Goal: Register for event/course

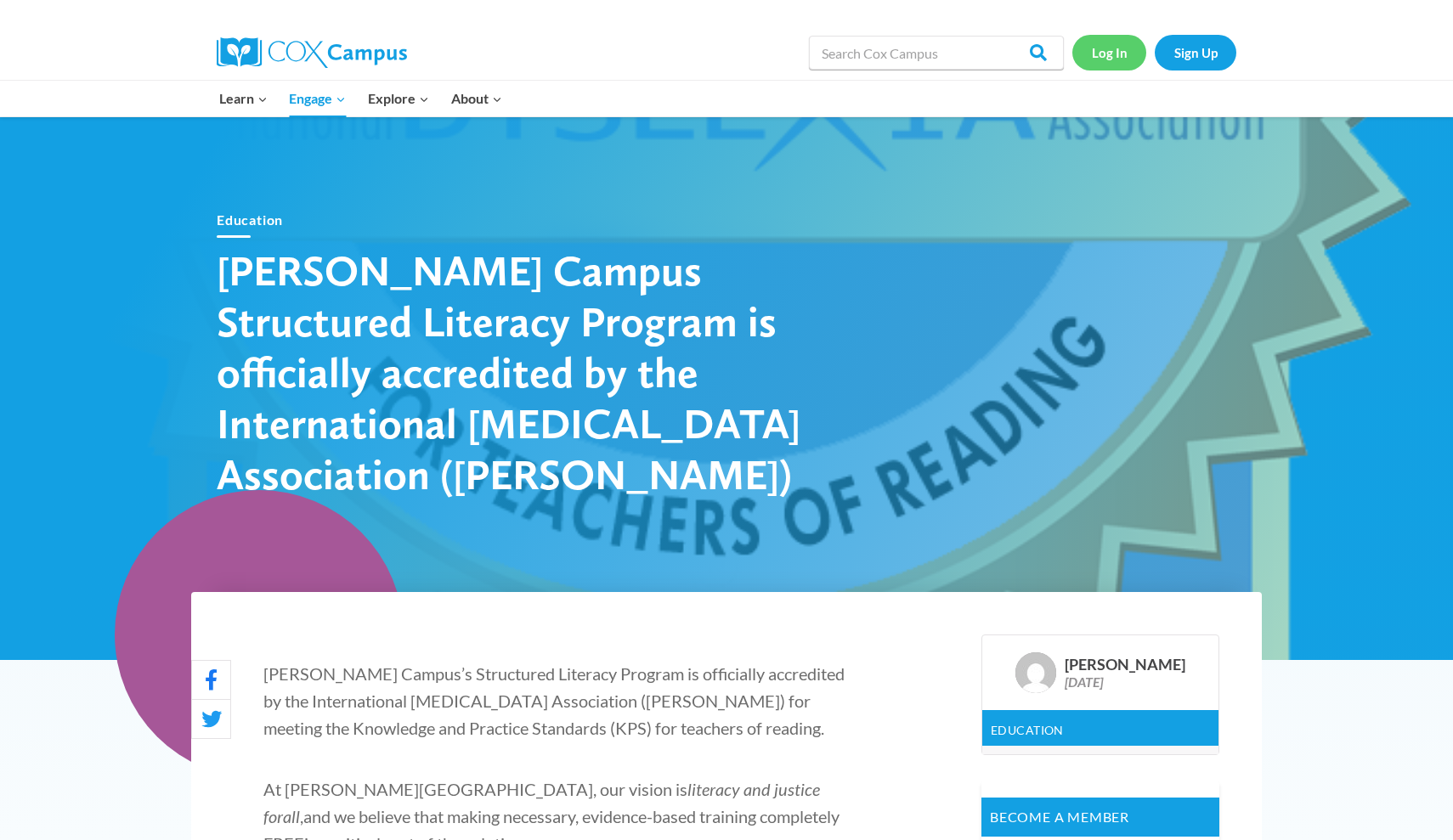
click at [1127, 51] on link "Log In" at bounding box center [1108, 52] width 74 height 34
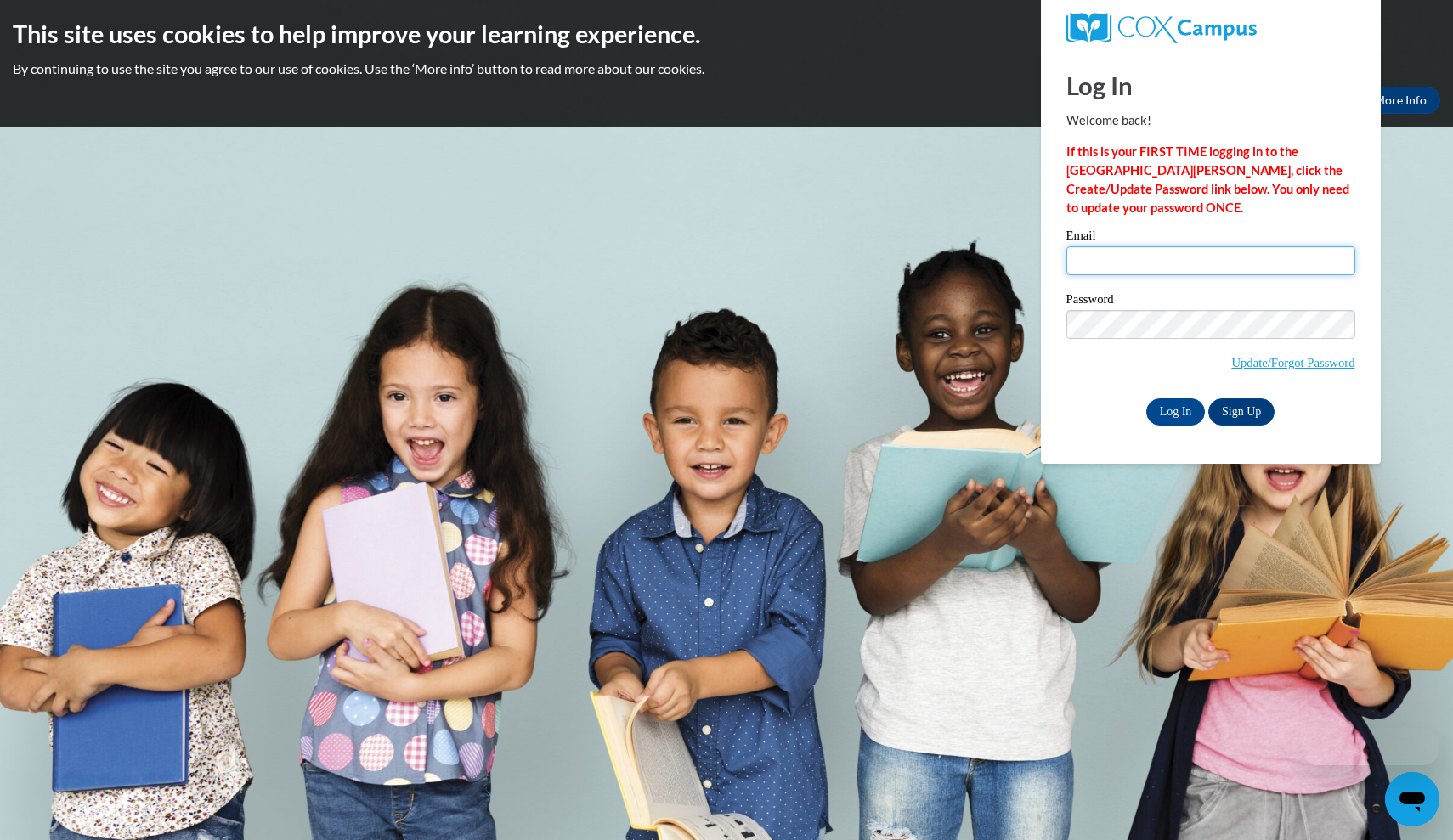
click at [1112, 249] on input "Email" at bounding box center [1211, 261] width 289 height 29
type input "averygreeson44@gmail.com"
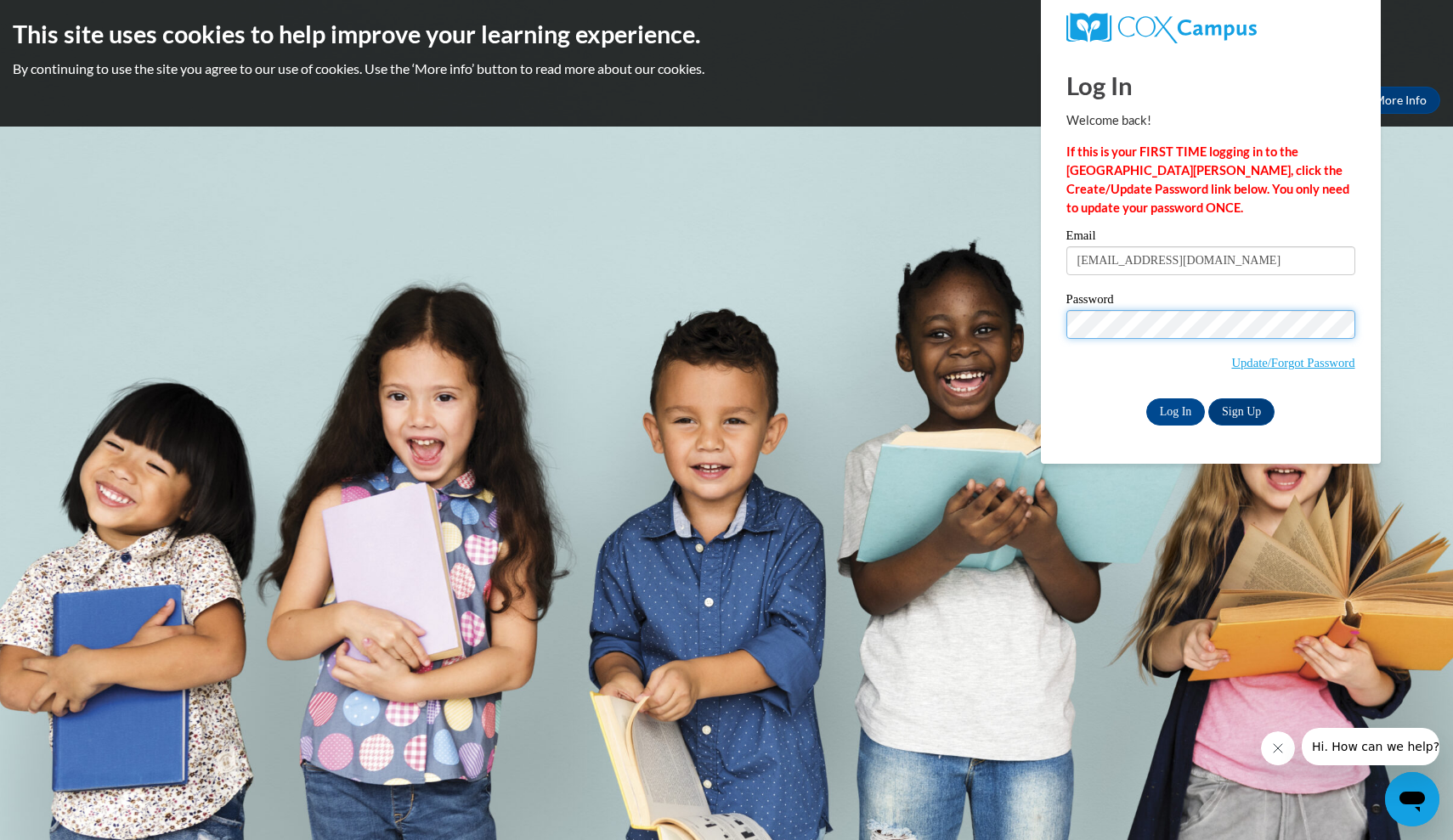
click at [1174, 409] on input "Log In" at bounding box center [1176, 411] width 59 height 27
click at [1184, 421] on input "Log In" at bounding box center [1176, 411] width 59 height 27
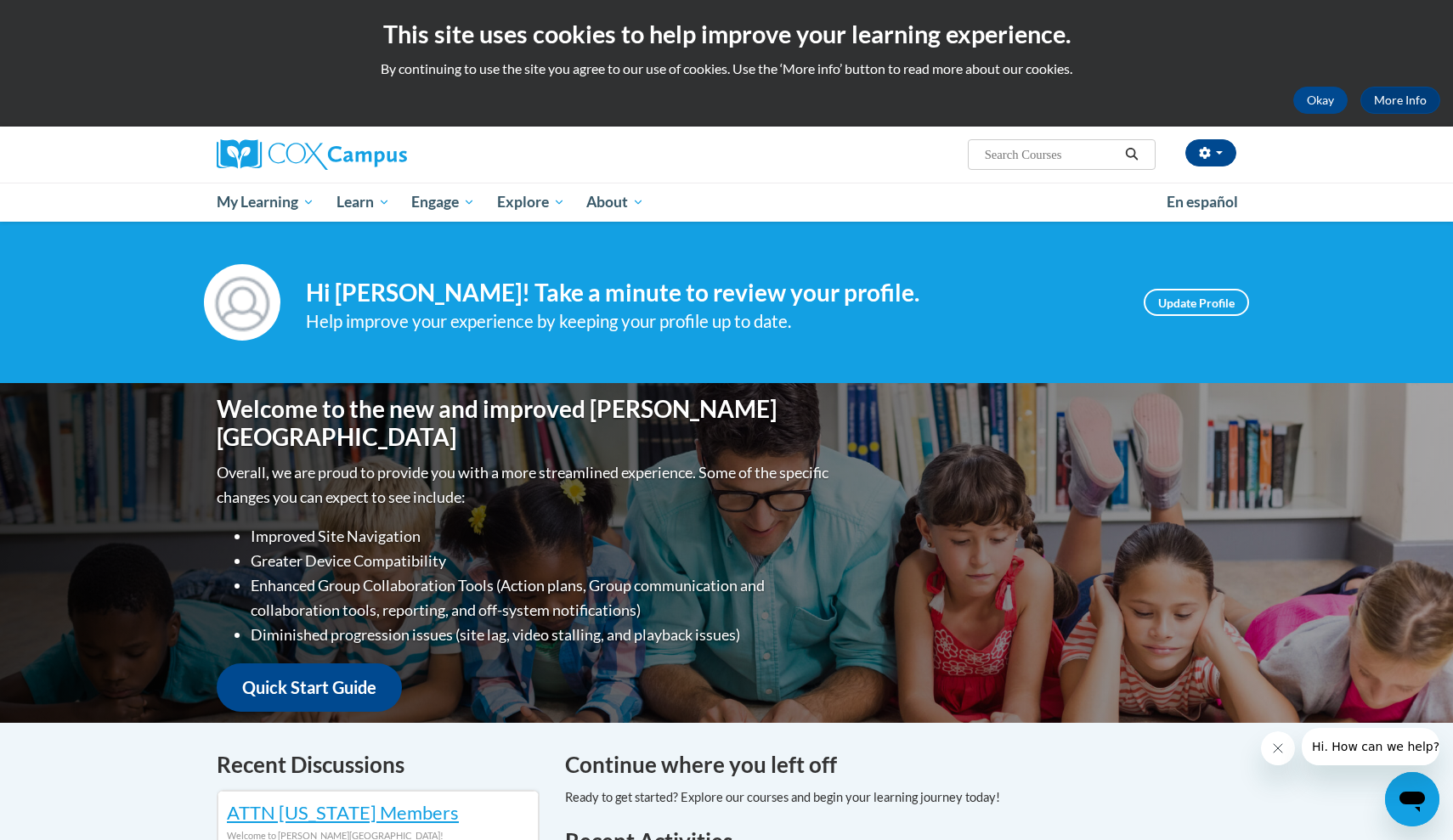
click at [1344, 157] on div "Avery Greeson (America/New_York UTC-04:00) My Profile Inbox My Transcripts Log …" at bounding box center [726, 175] width 1453 height 95
click at [1324, 104] on button "Okay" at bounding box center [1320, 100] width 54 height 27
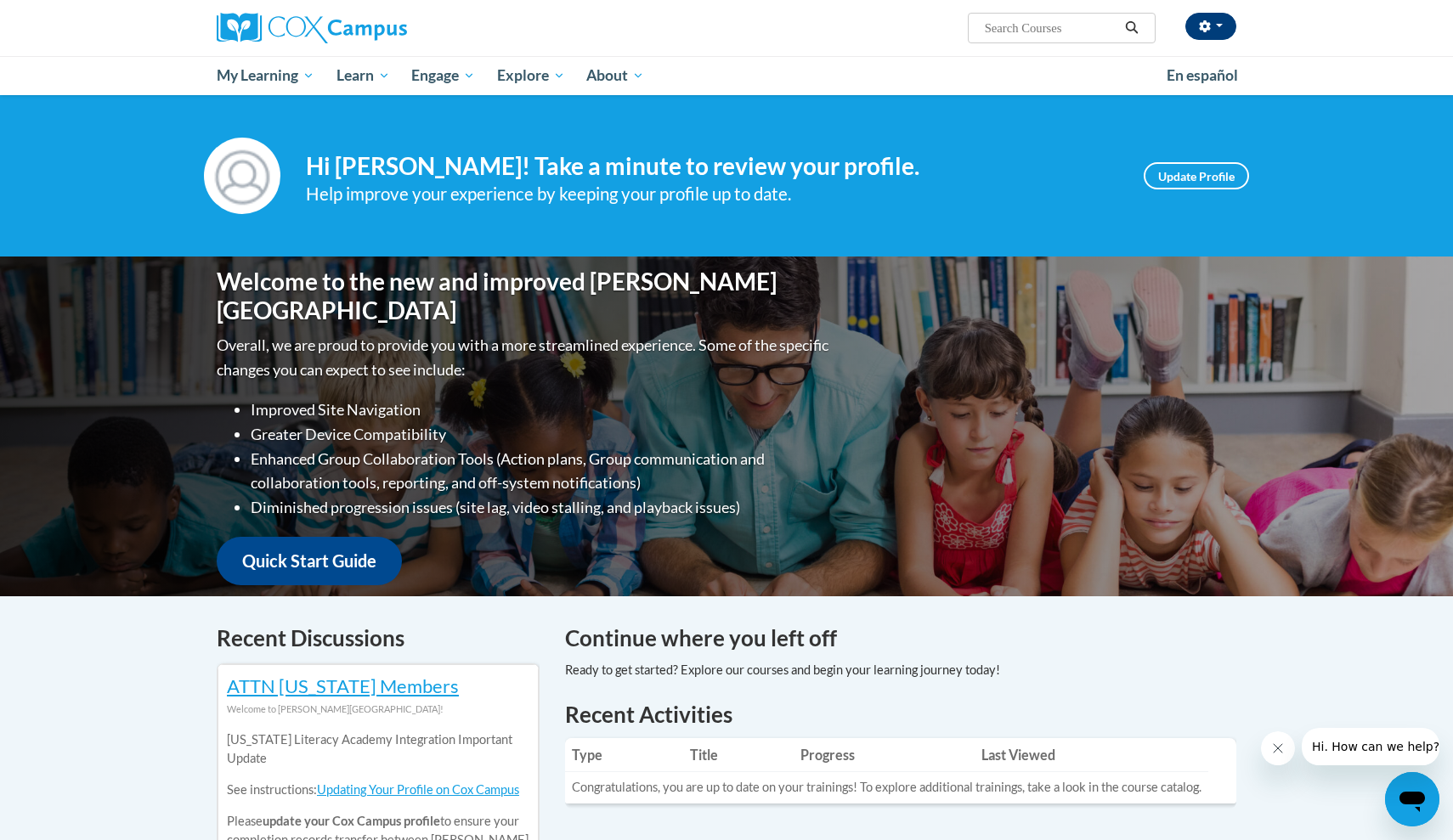
click at [1228, 28] on button "button" at bounding box center [1211, 26] width 51 height 27
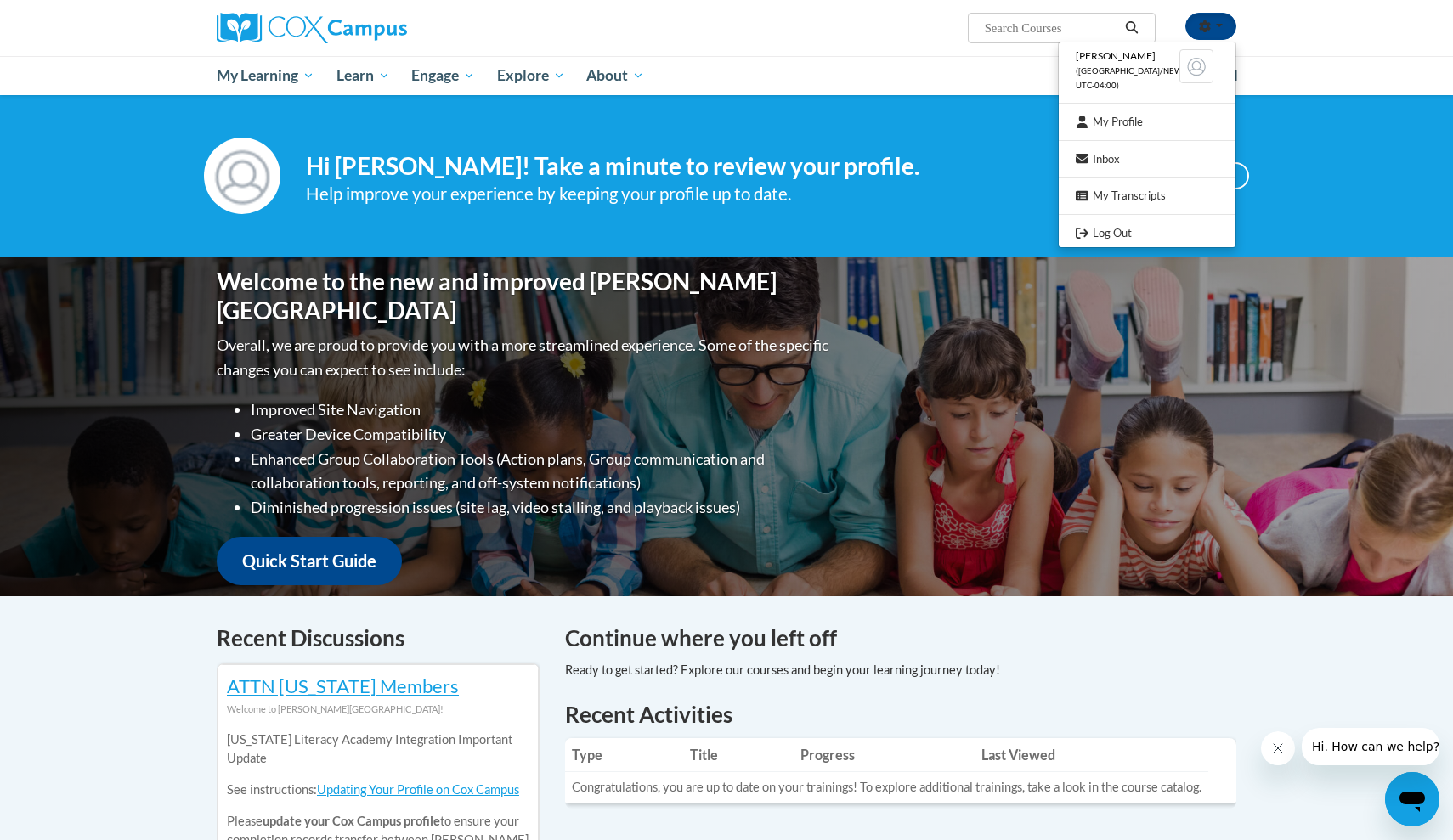
click at [1293, 45] on div "Avery Greeson (America/New_York UTC-04:00) My Profile Inbox My Transcripts Log …" at bounding box center [726, 48] width 1453 height 95
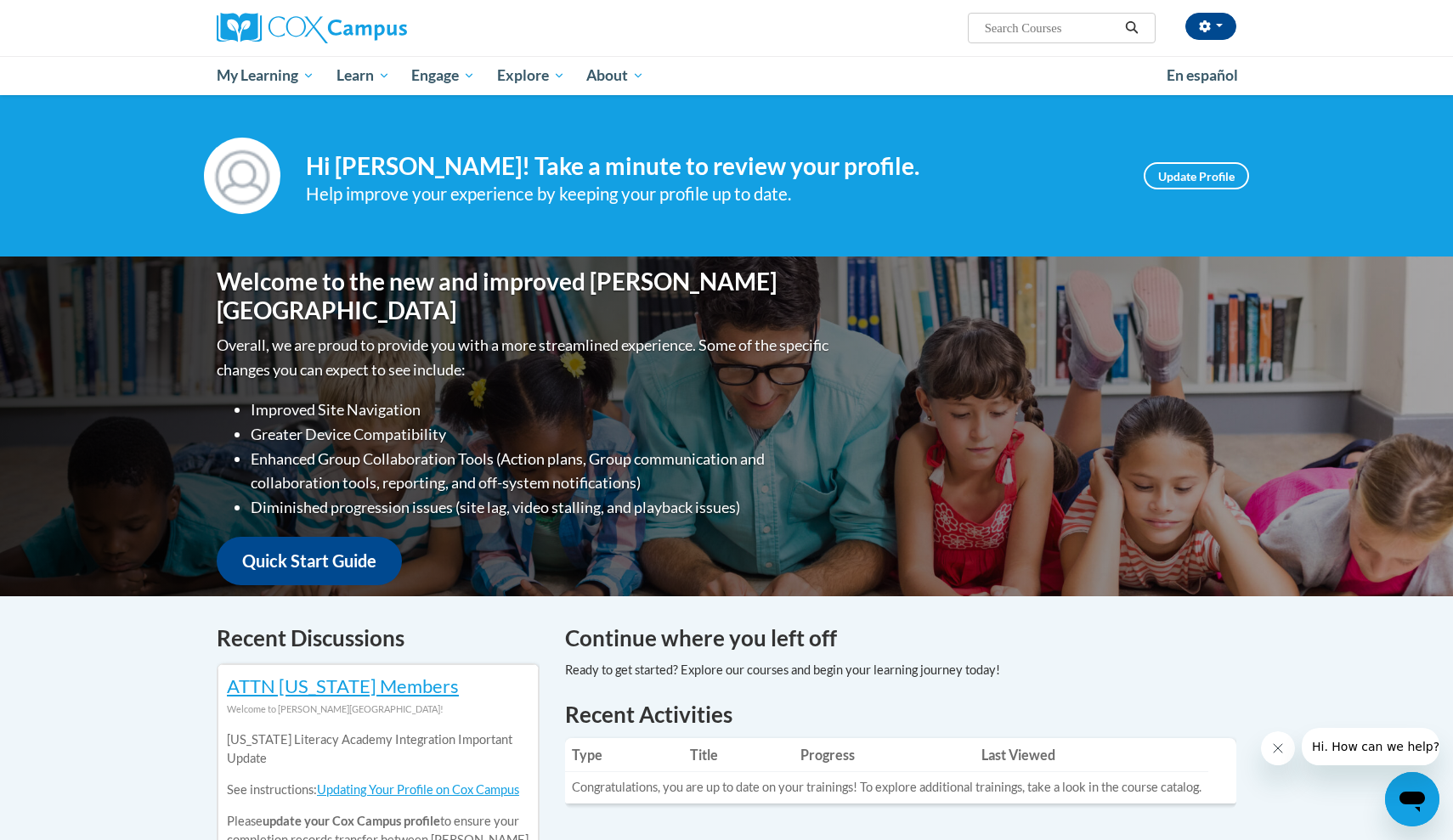
click at [1082, 32] on input "Search..." at bounding box center [1051, 28] width 136 height 20
type input "dyslexia"
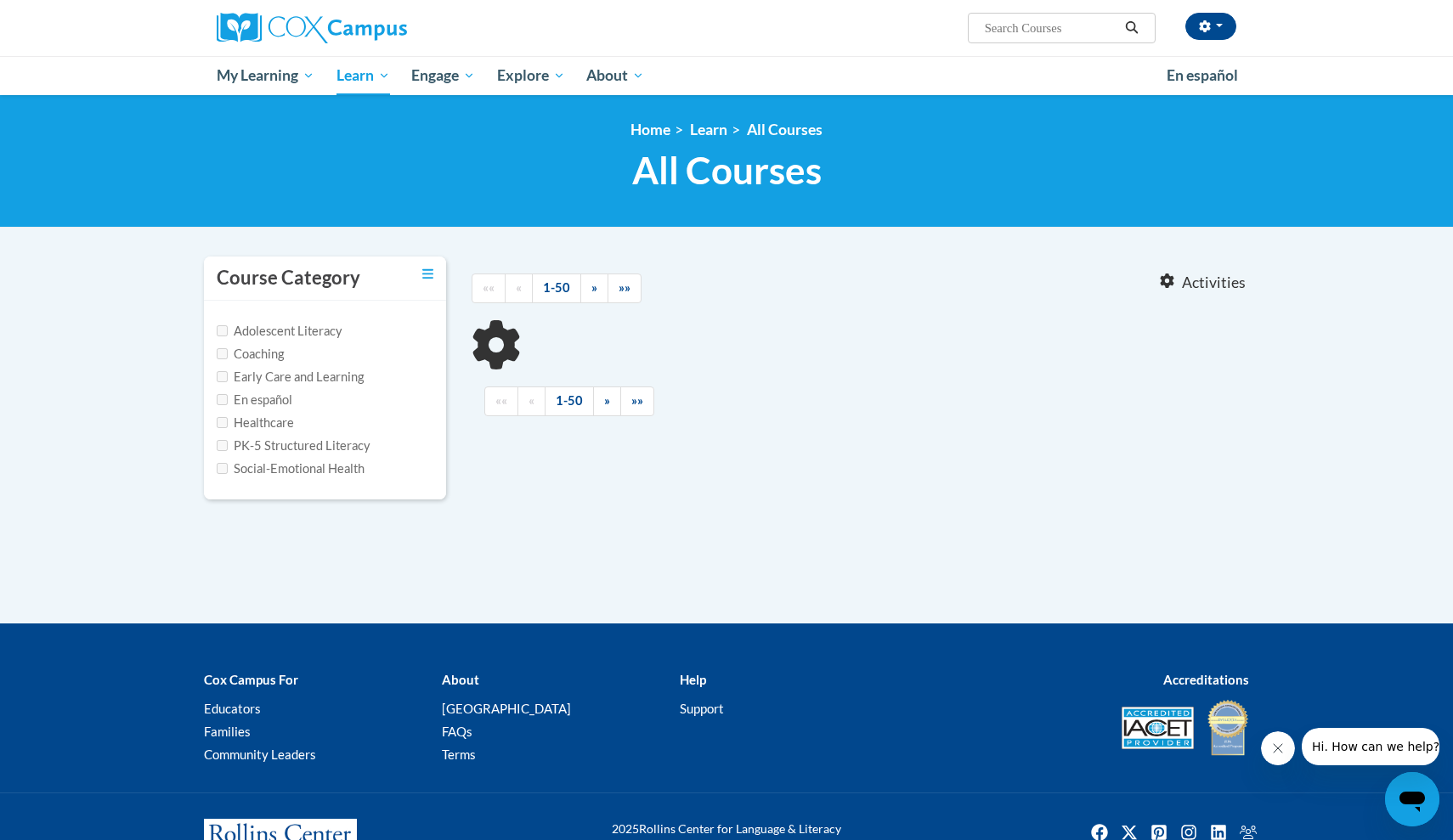
type input "dyslexia"
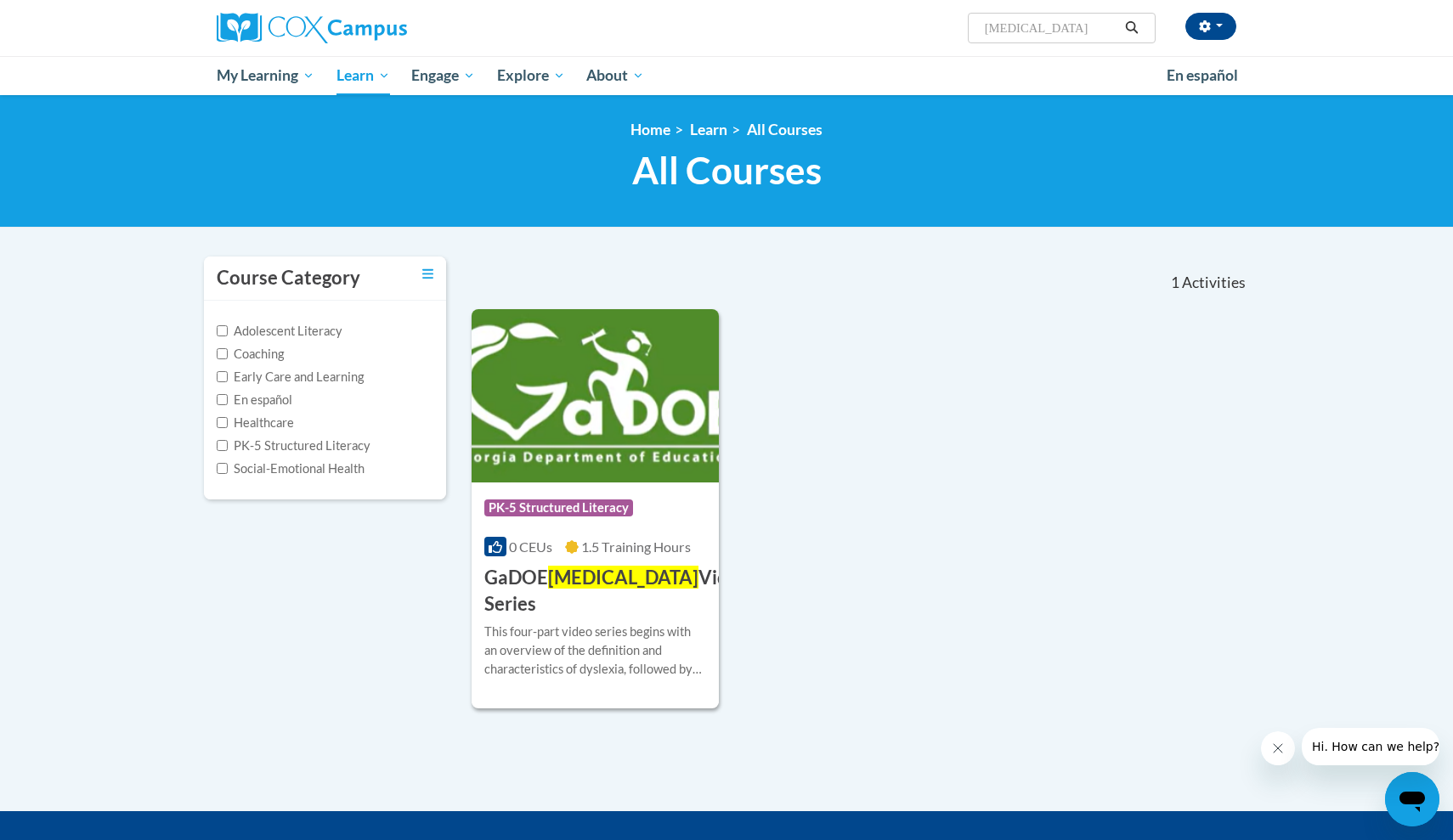
click at [605, 429] on img at bounding box center [595, 396] width 247 height 174
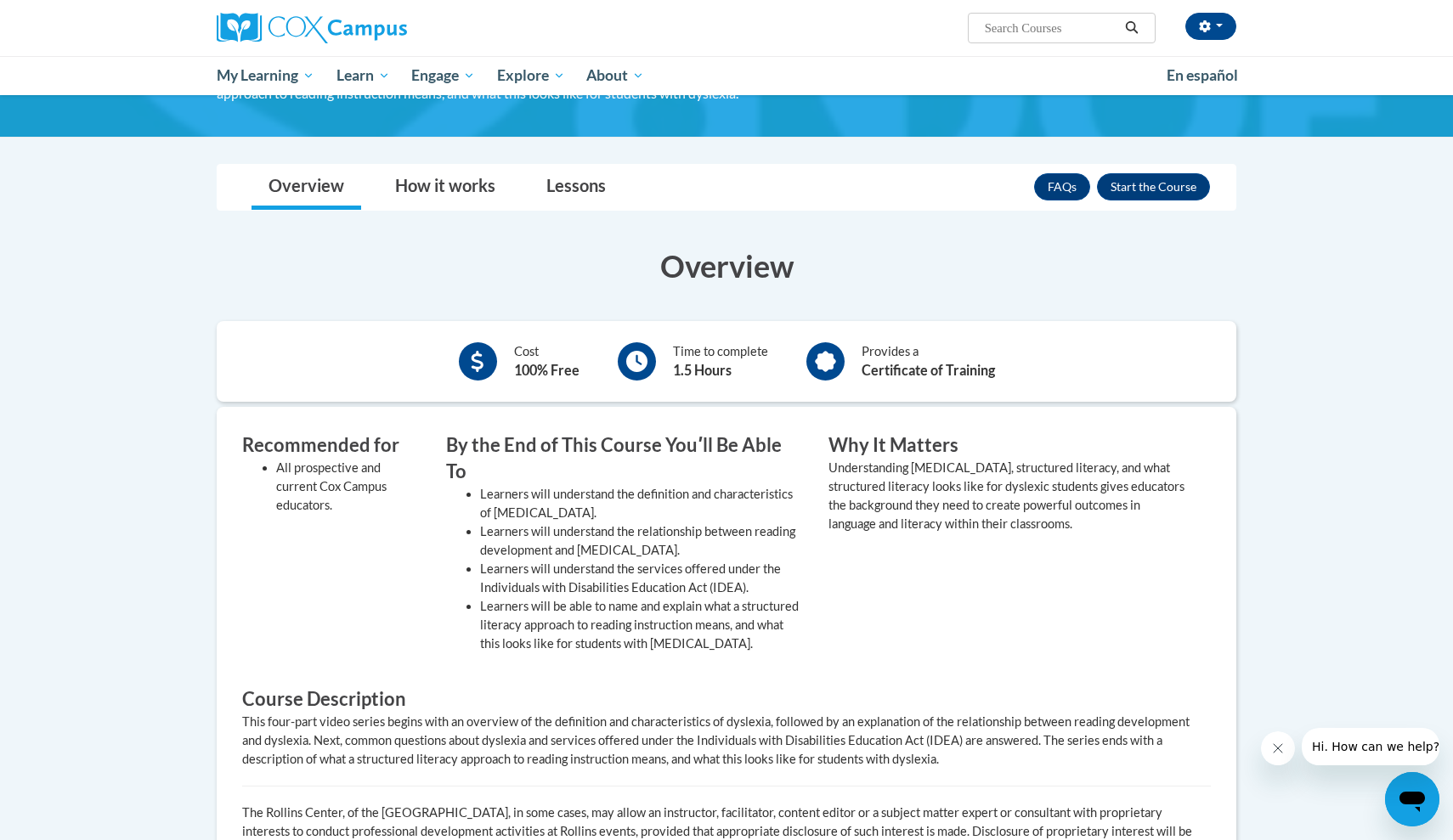
scroll to position [198, 0]
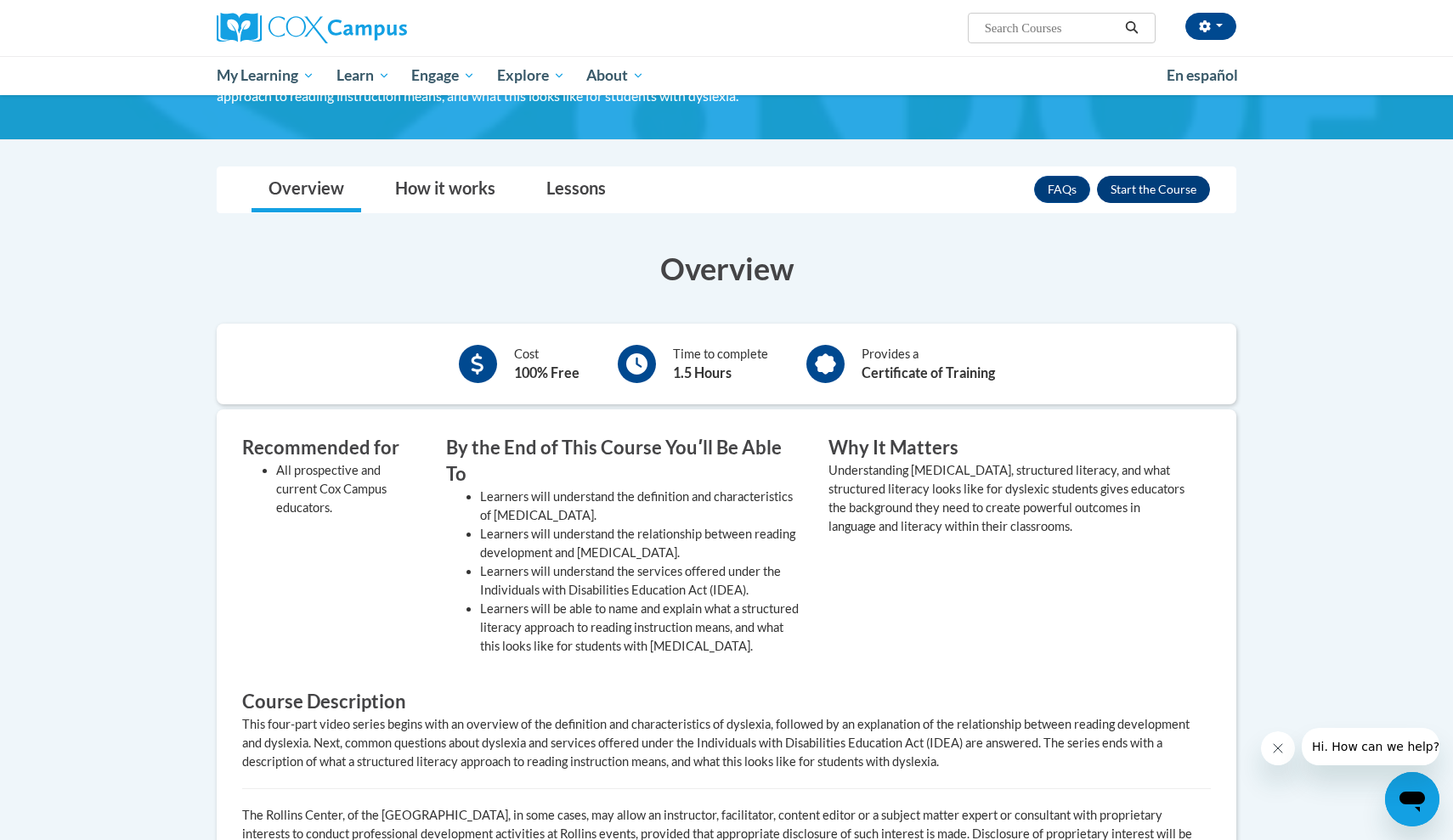
click at [1176, 191] on button "Enroll" at bounding box center [1153, 189] width 113 height 27
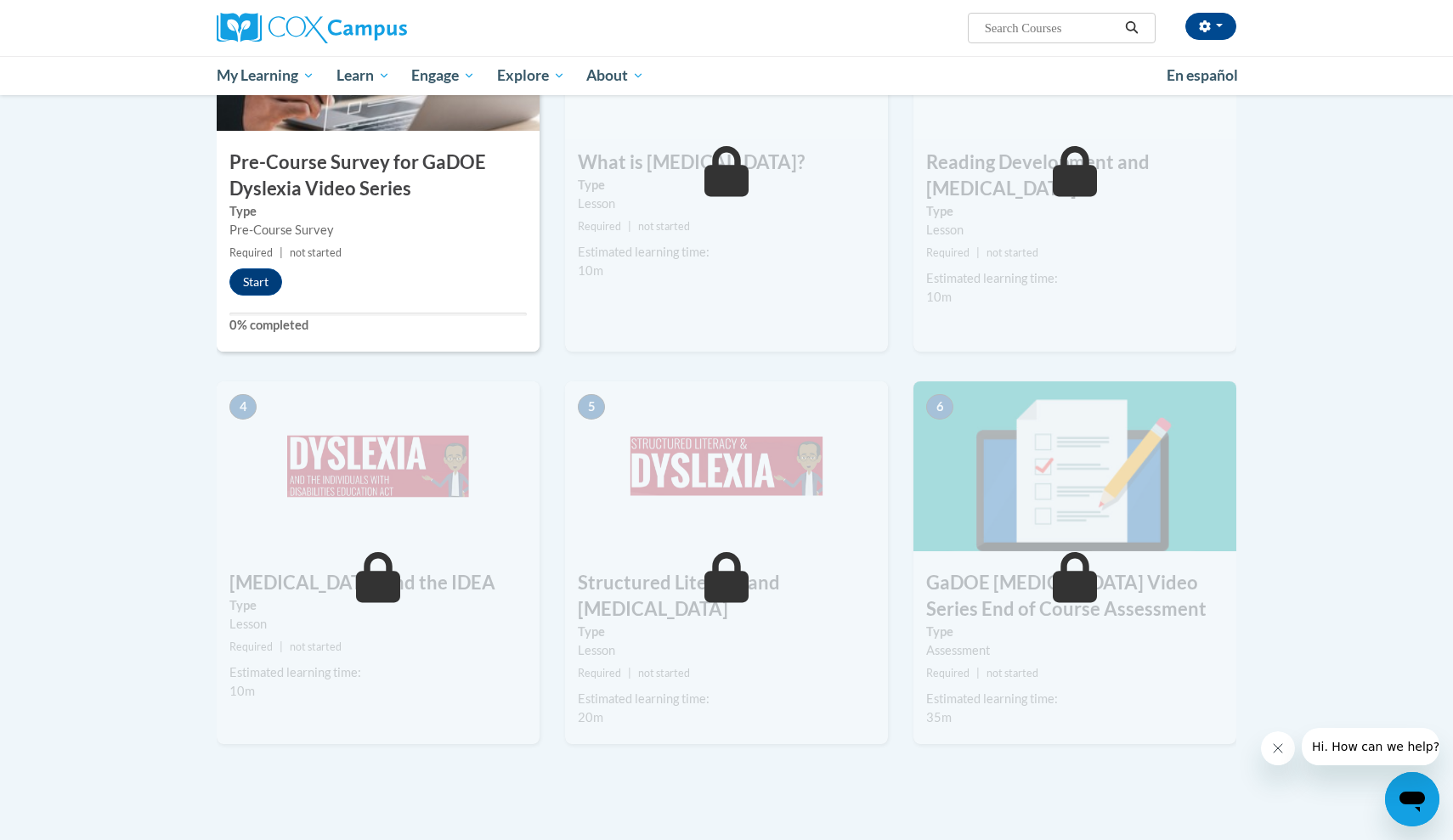
scroll to position [457, 0]
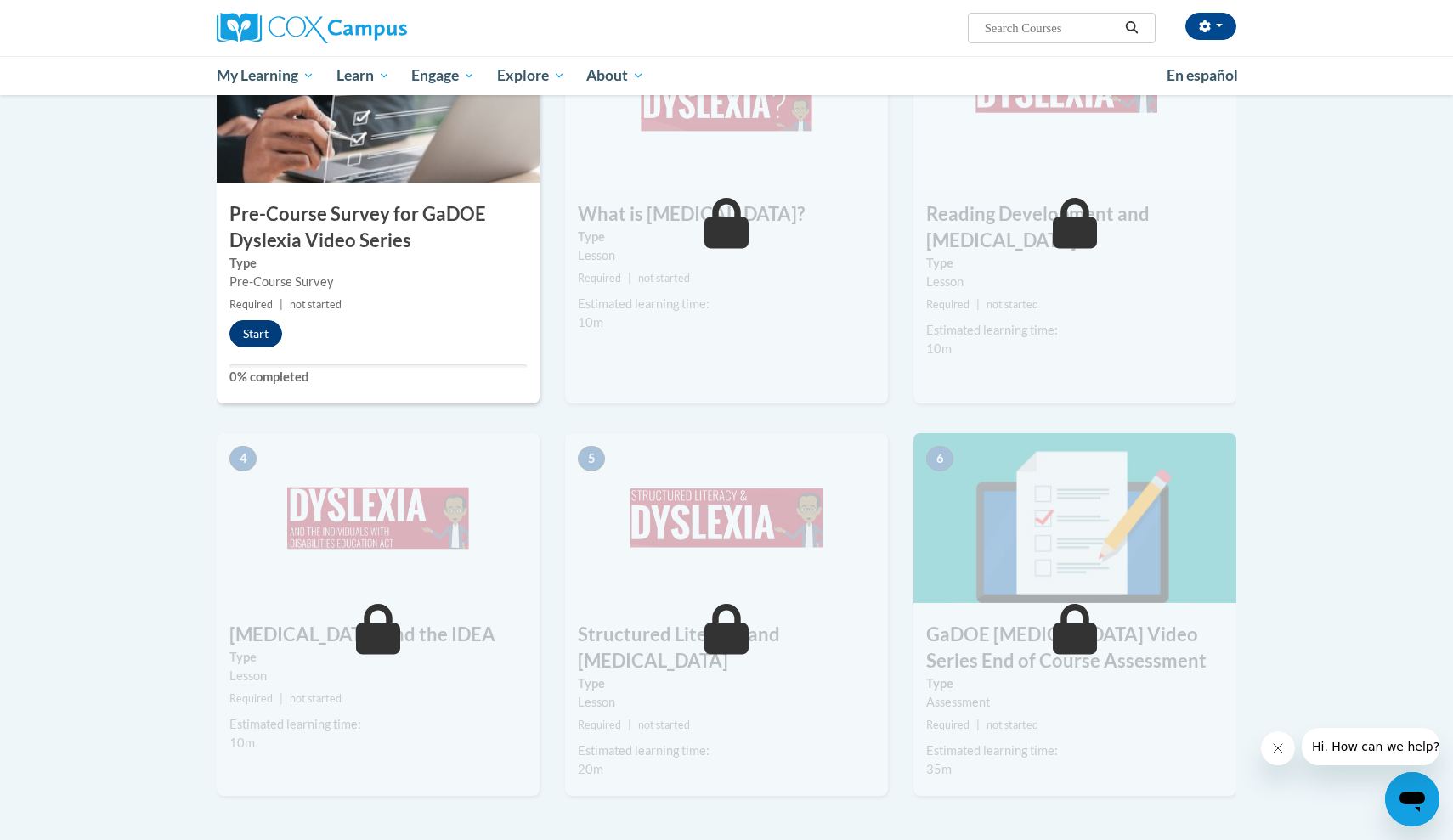
click at [245, 338] on button "Start" at bounding box center [255, 334] width 53 height 27
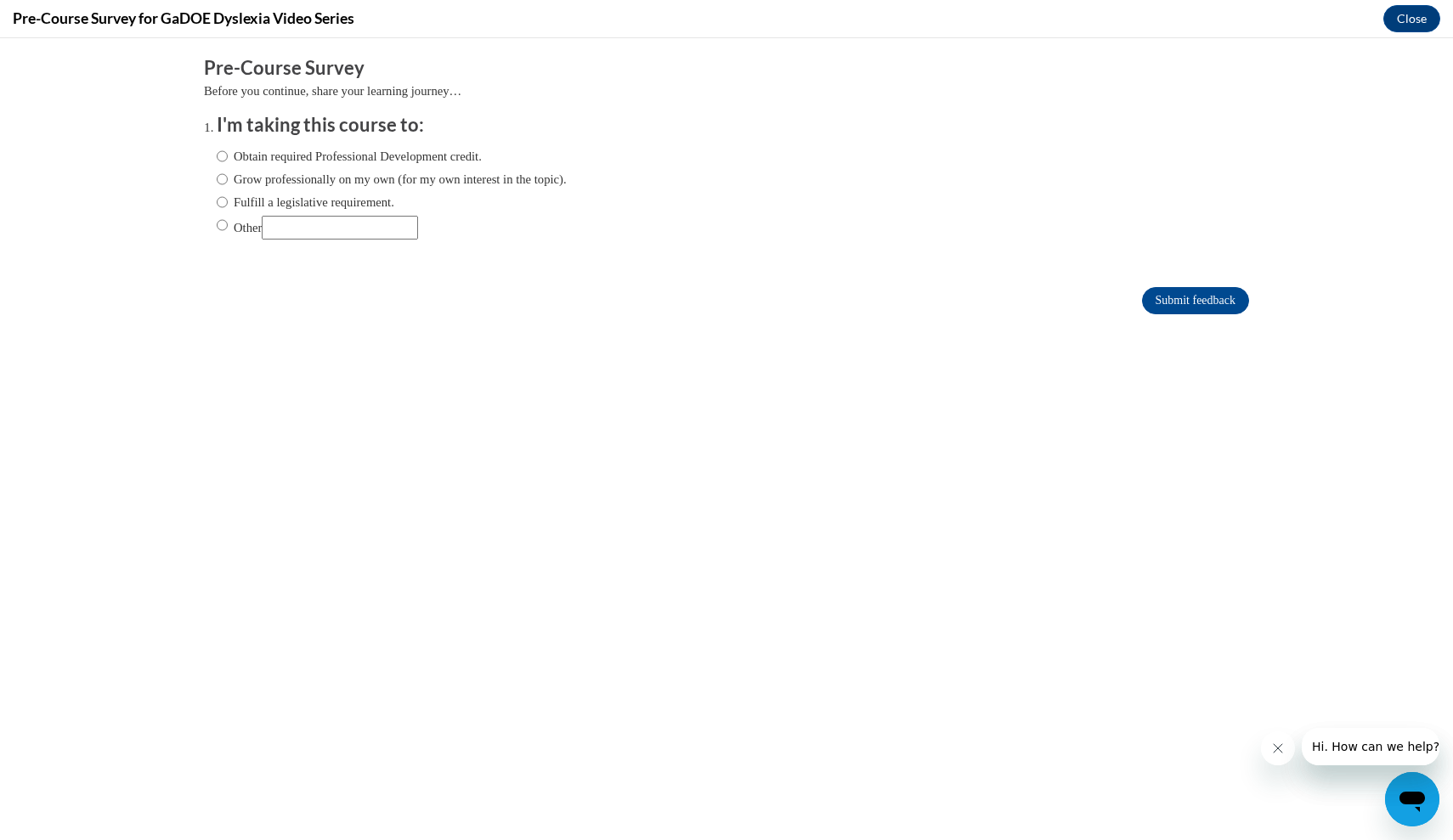
scroll to position [0, 0]
click at [228, 150] on label "Obtain required Professional Development credit." at bounding box center [349, 157] width 265 height 19
click at [228, 150] on input "Obtain required Professional Development credit." at bounding box center [222, 157] width 11 height 19
radio input "true"
click at [1177, 298] on input "Submit feedback" at bounding box center [1195, 301] width 107 height 27
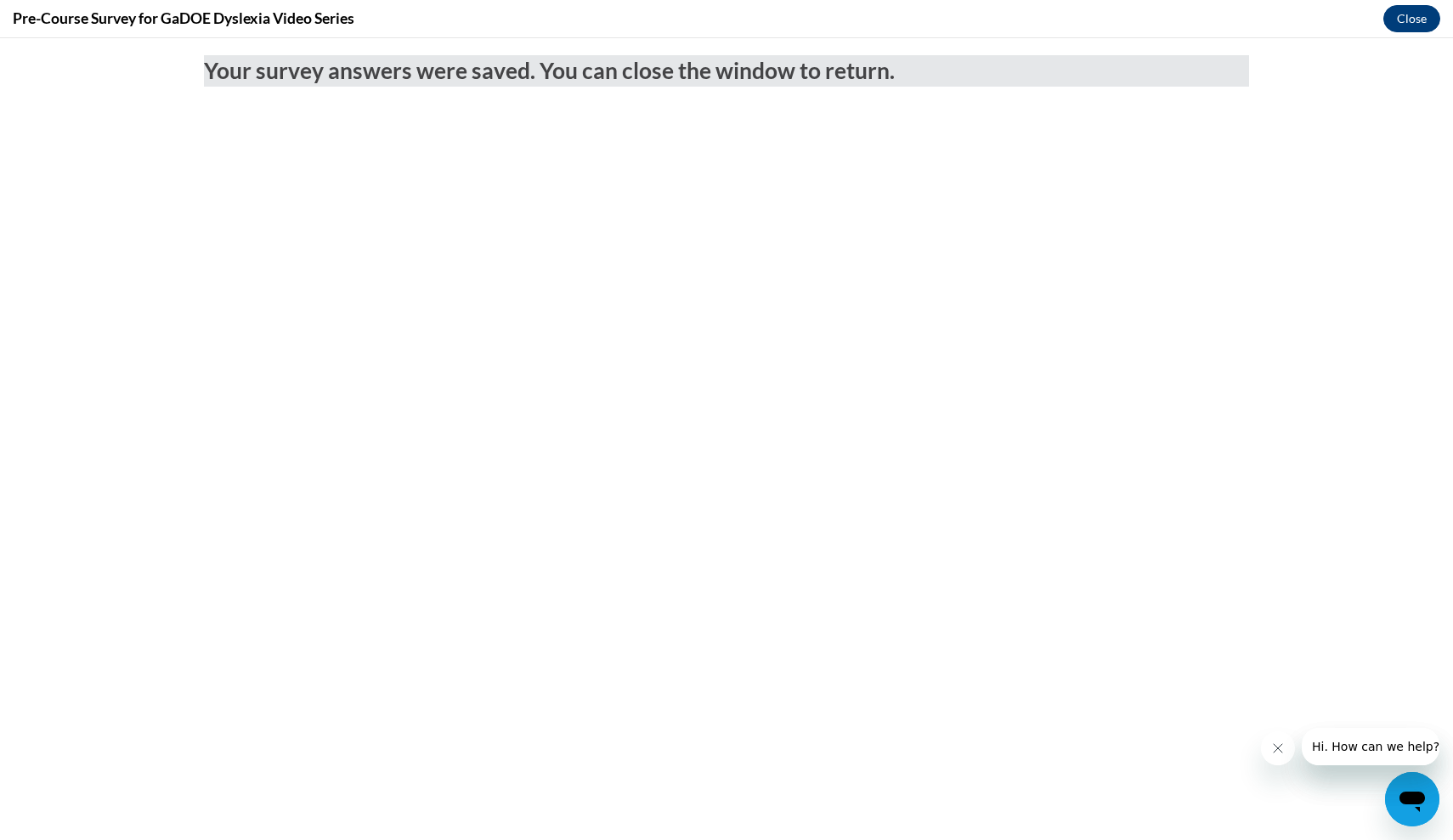
click at [1426, 17] on button "Close" at bounding box center [1412, 18] width 57 height 27
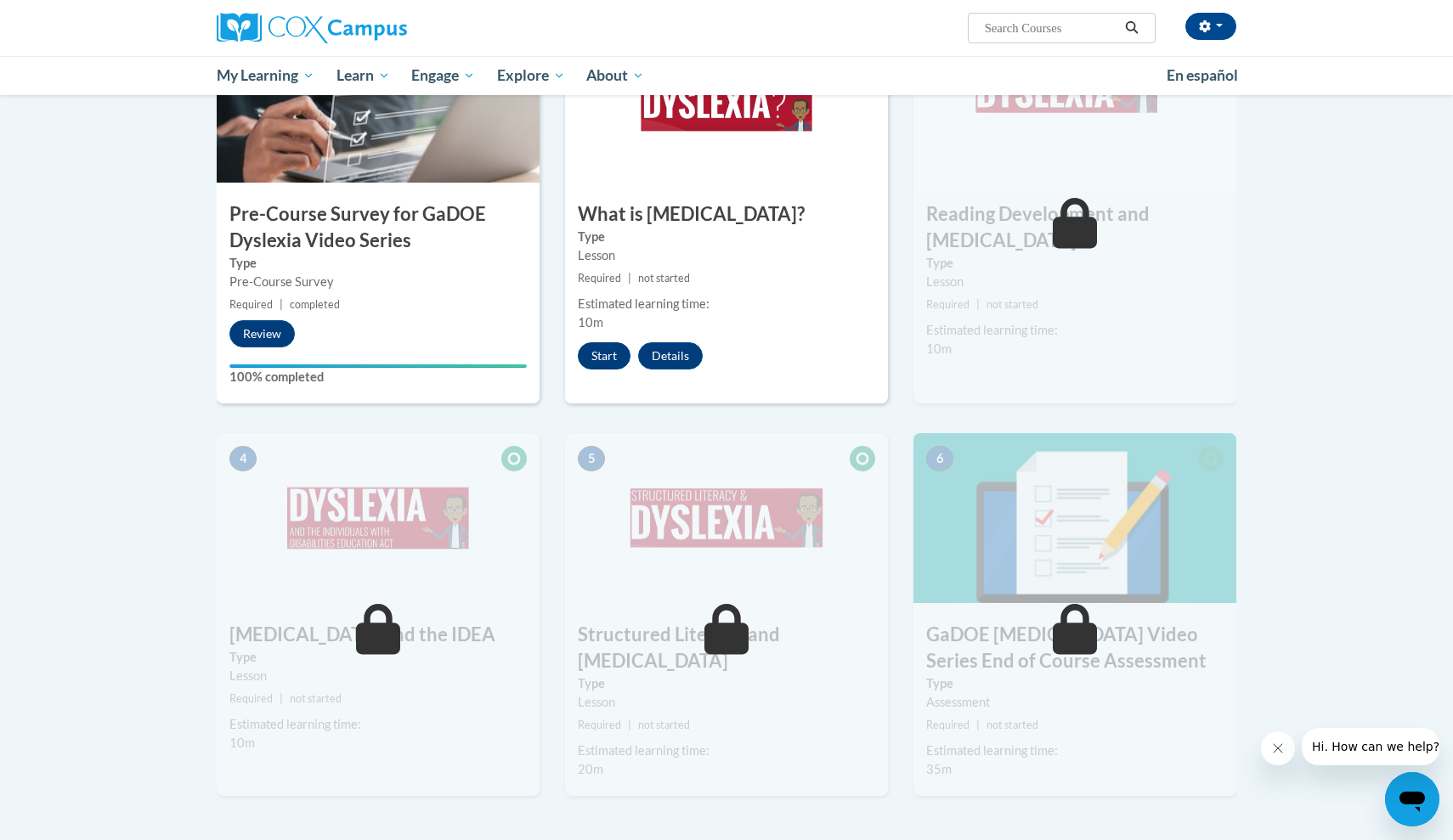
click at [590, 353] on button "Start" at bounding box center [603, 356] width 53 height 27
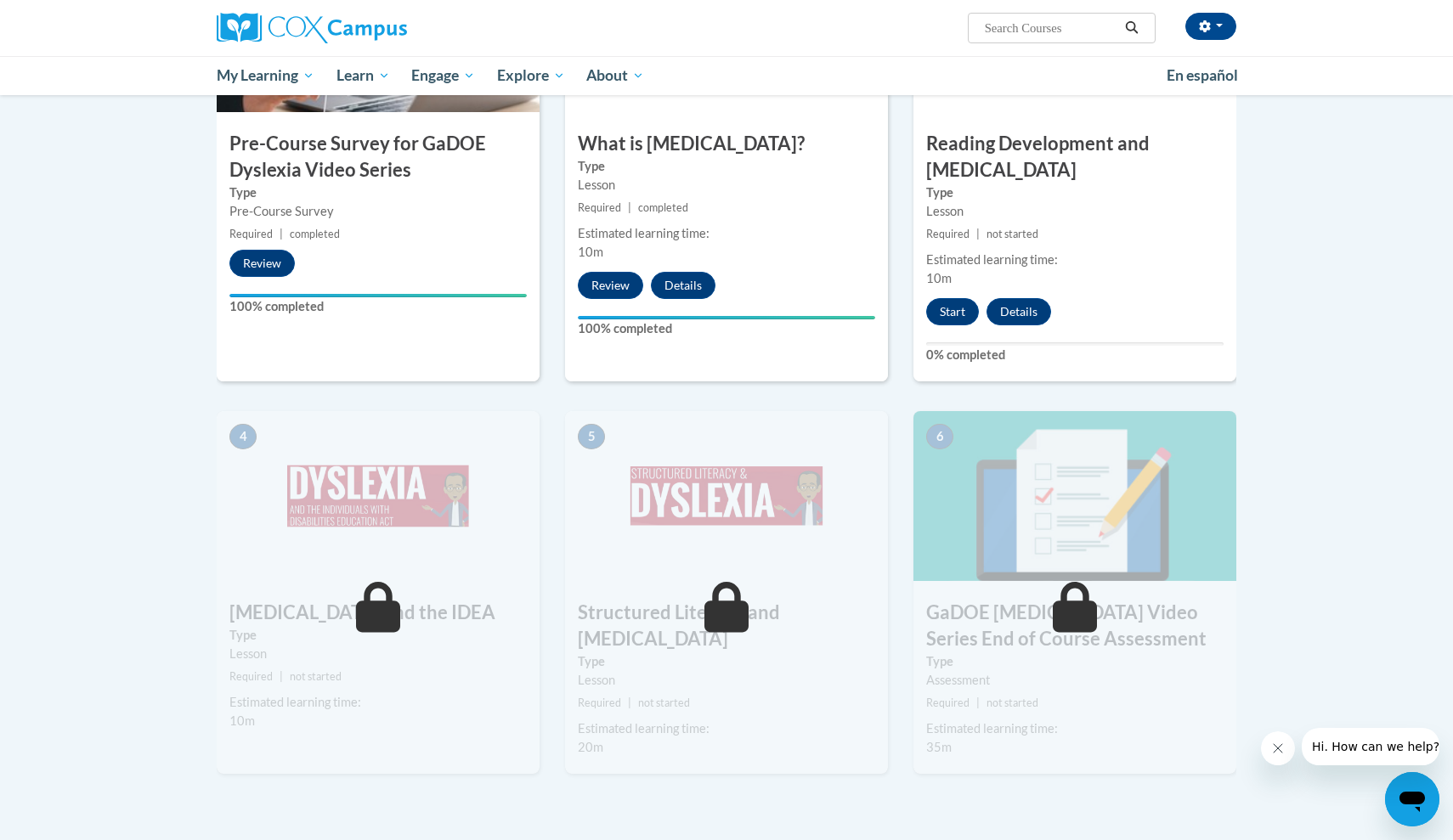
scroll to position [525, 0]
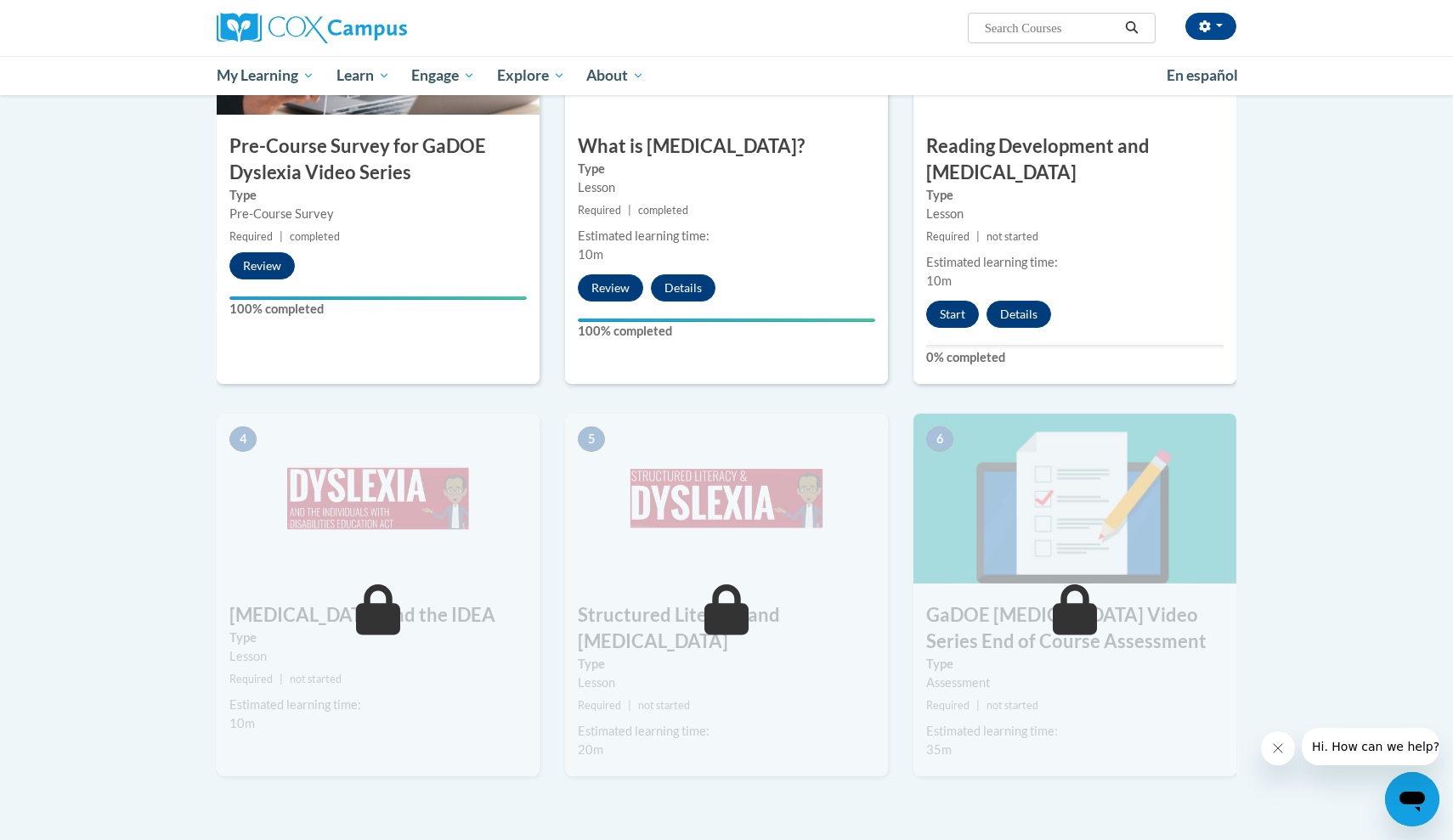
click at [955, 301] on button "Start" at bounding box center [952, 314] width 53 height 27
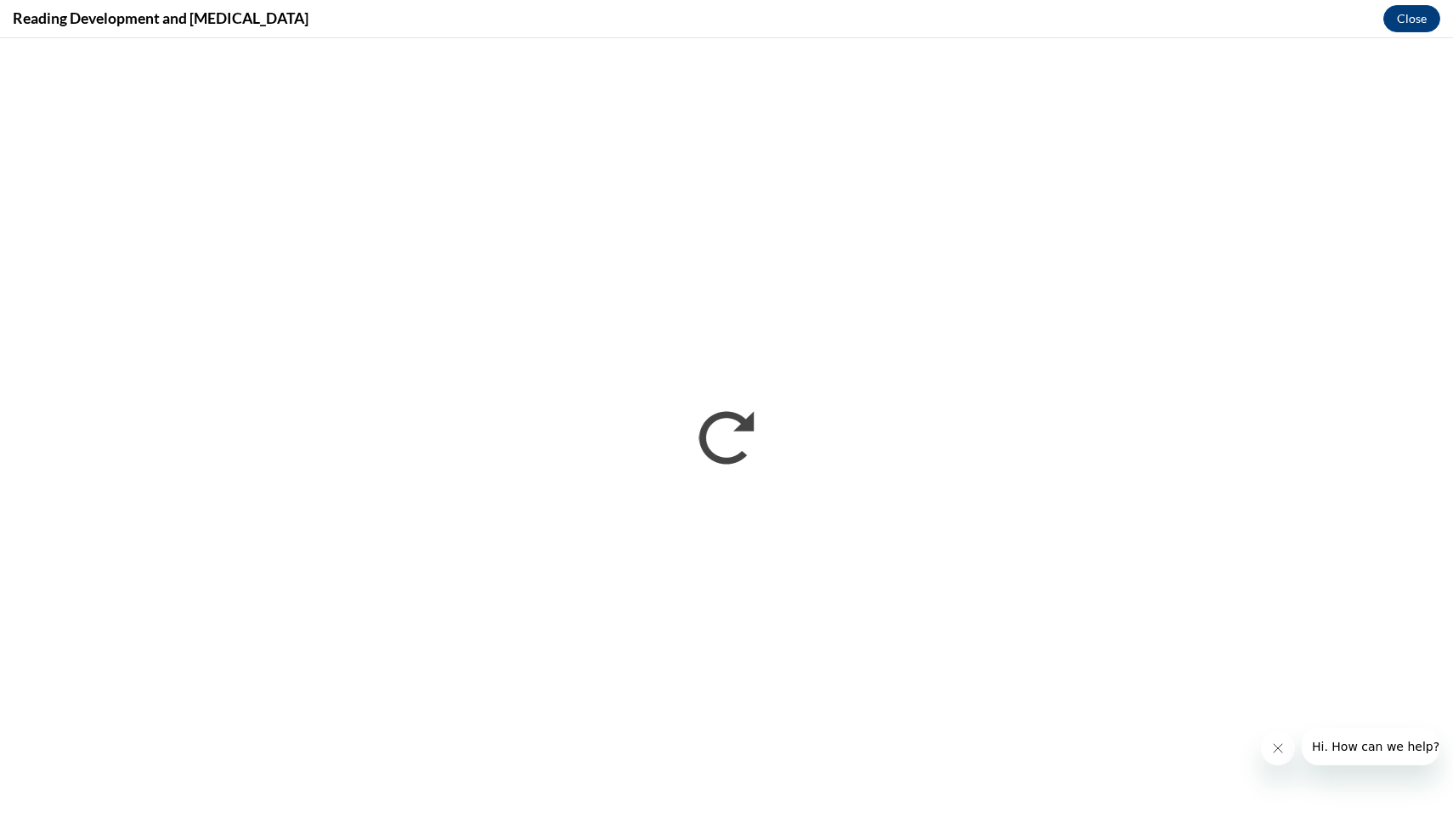
scroll to position [0, 0]
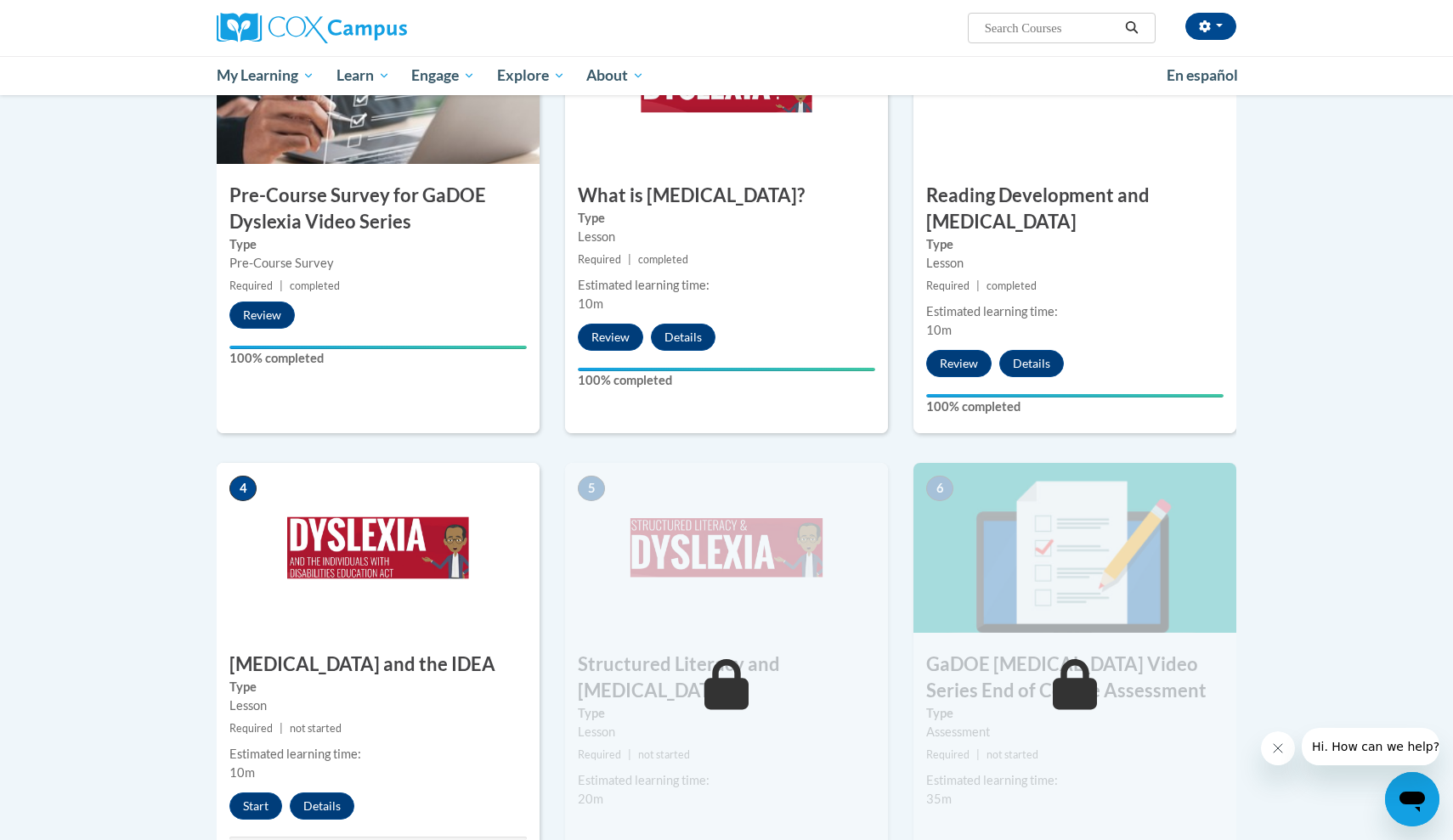
scroll to position [512, 0]
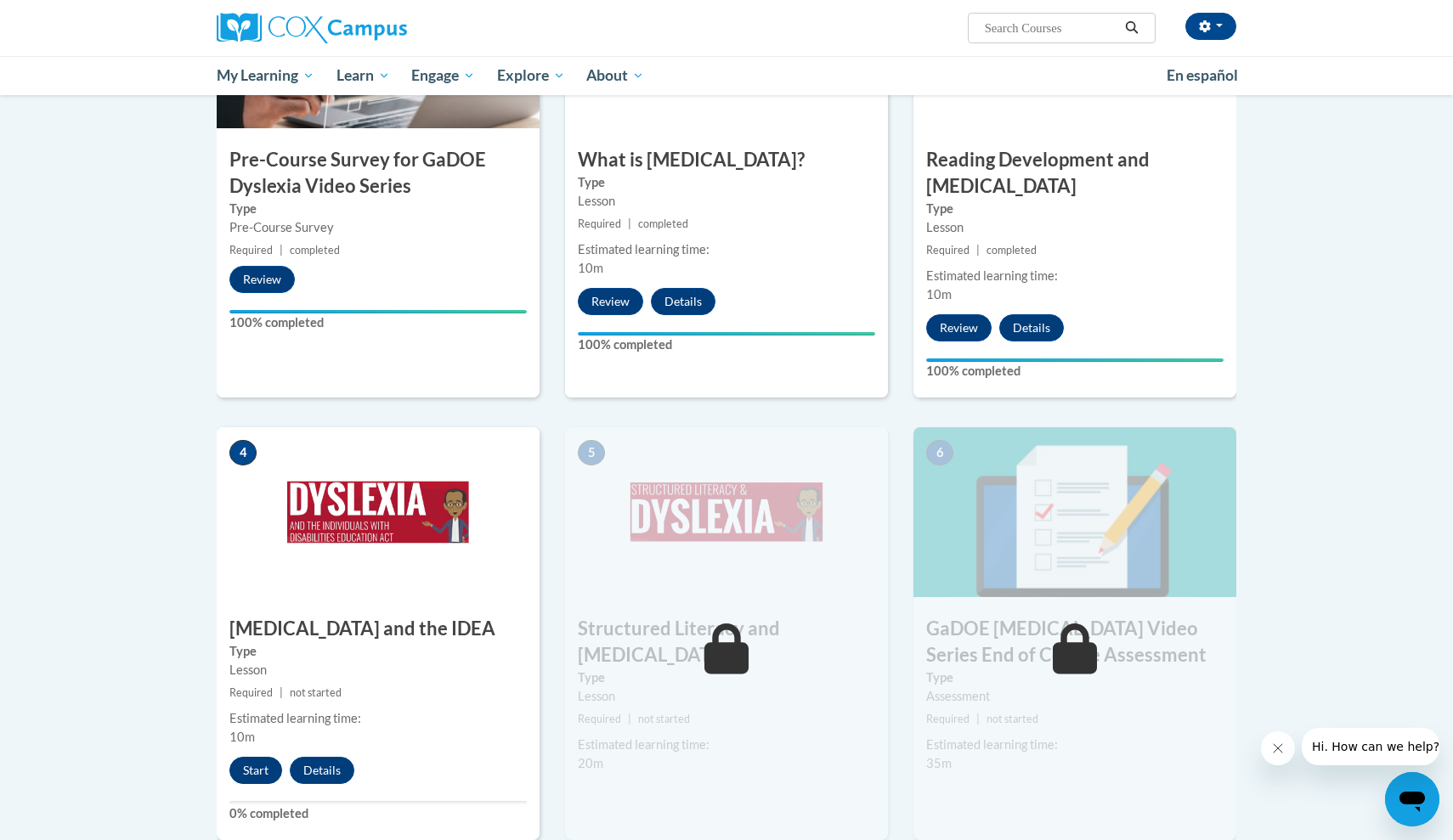
click at [258, 757] on button "Start" at bounding box center [255, 770] width 53 height 27
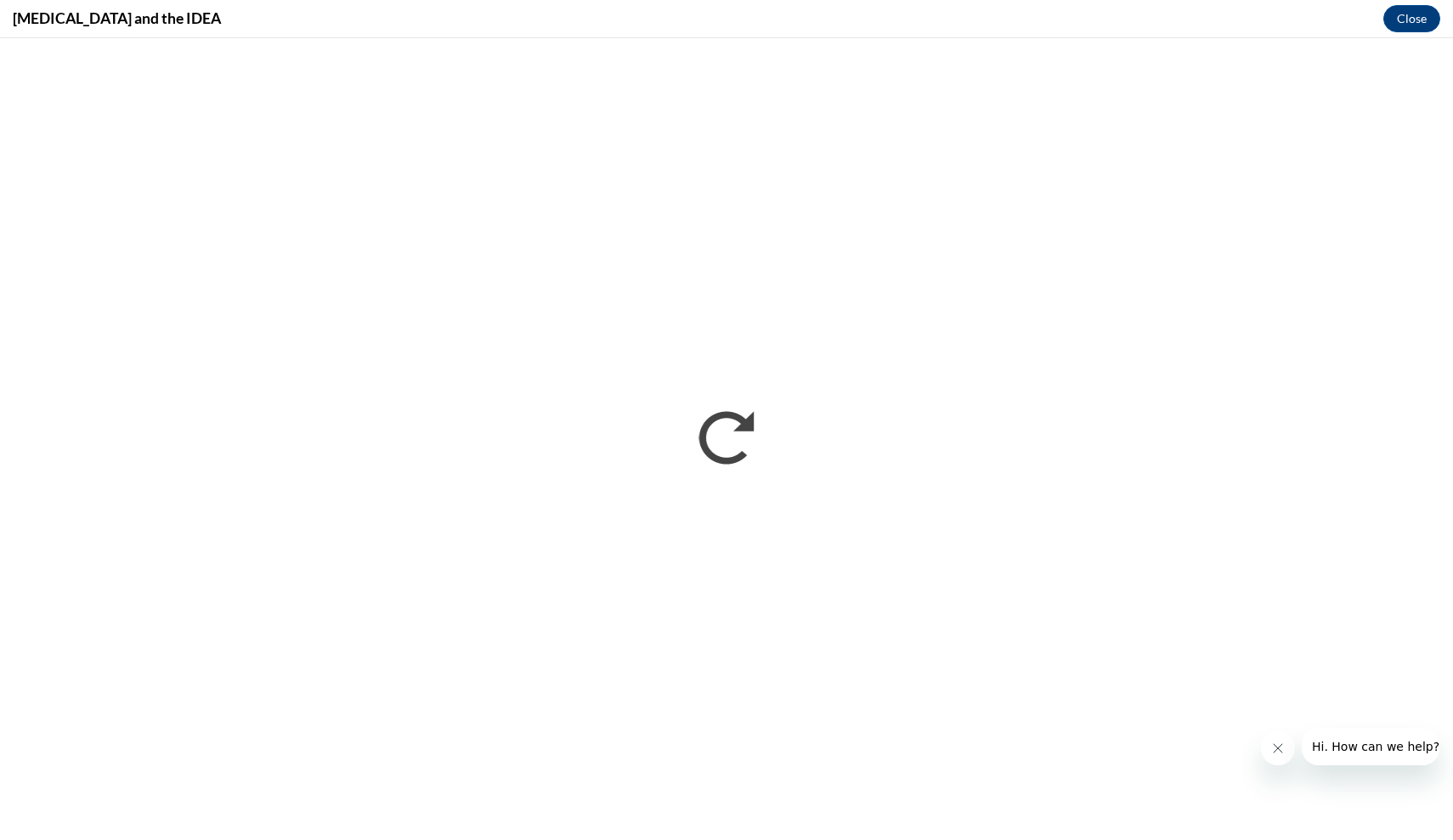
scroll to position [0, 0]
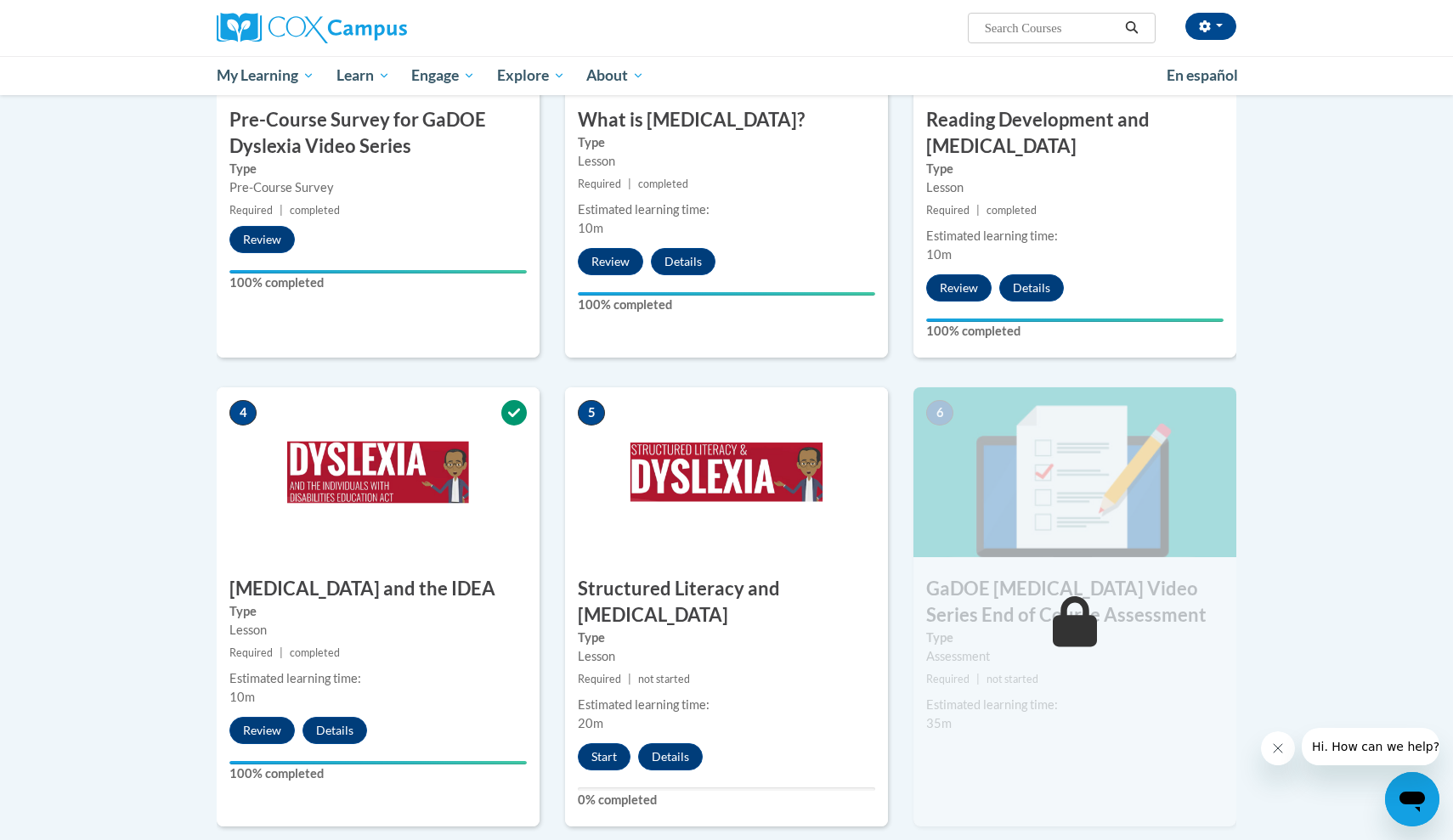
scroll to position [553, 0]
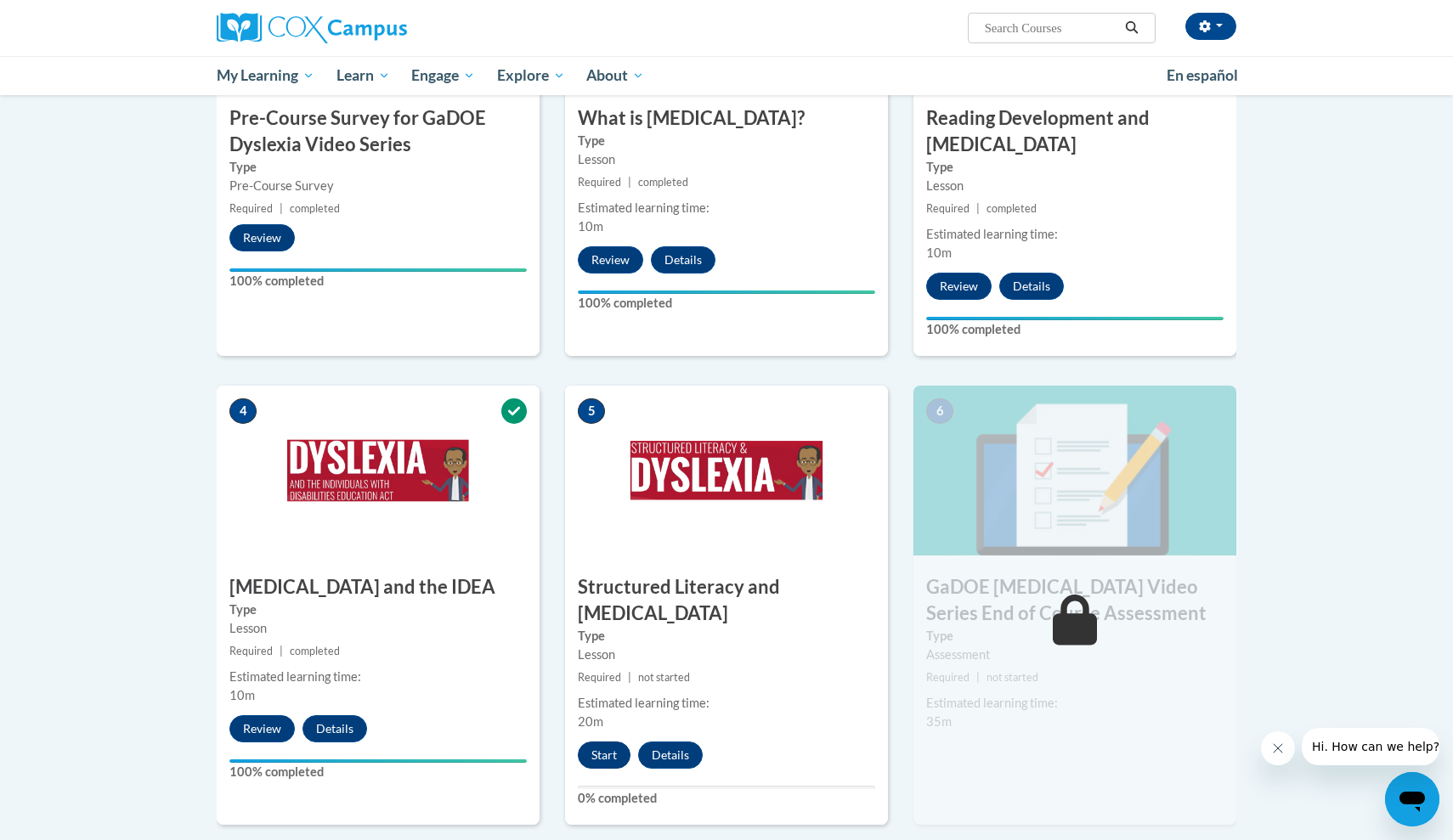
click at [596, 742] on button "Start" at bounding box center [603, 755] width 53 height 27
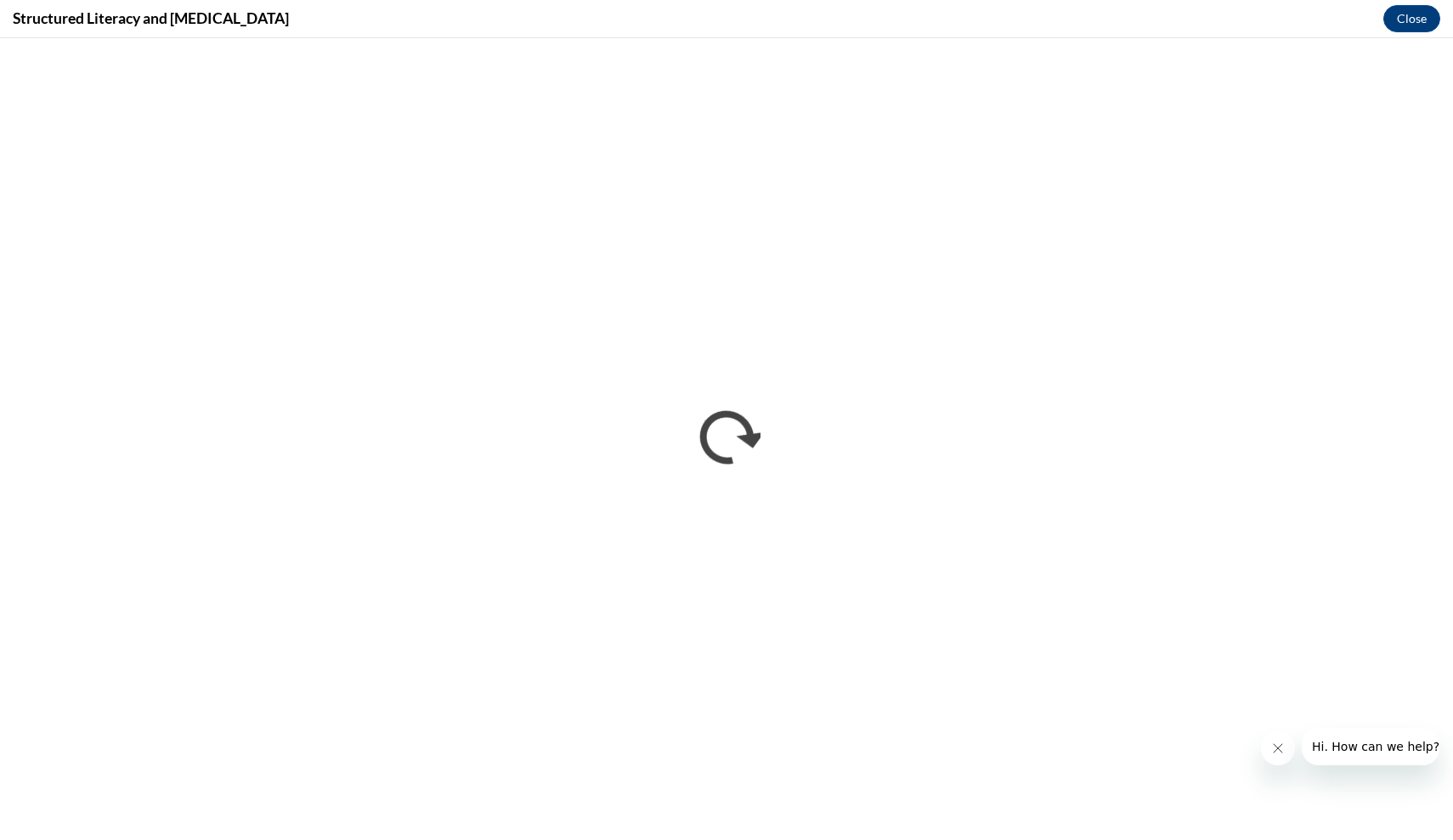
scroll to position [0, 0]
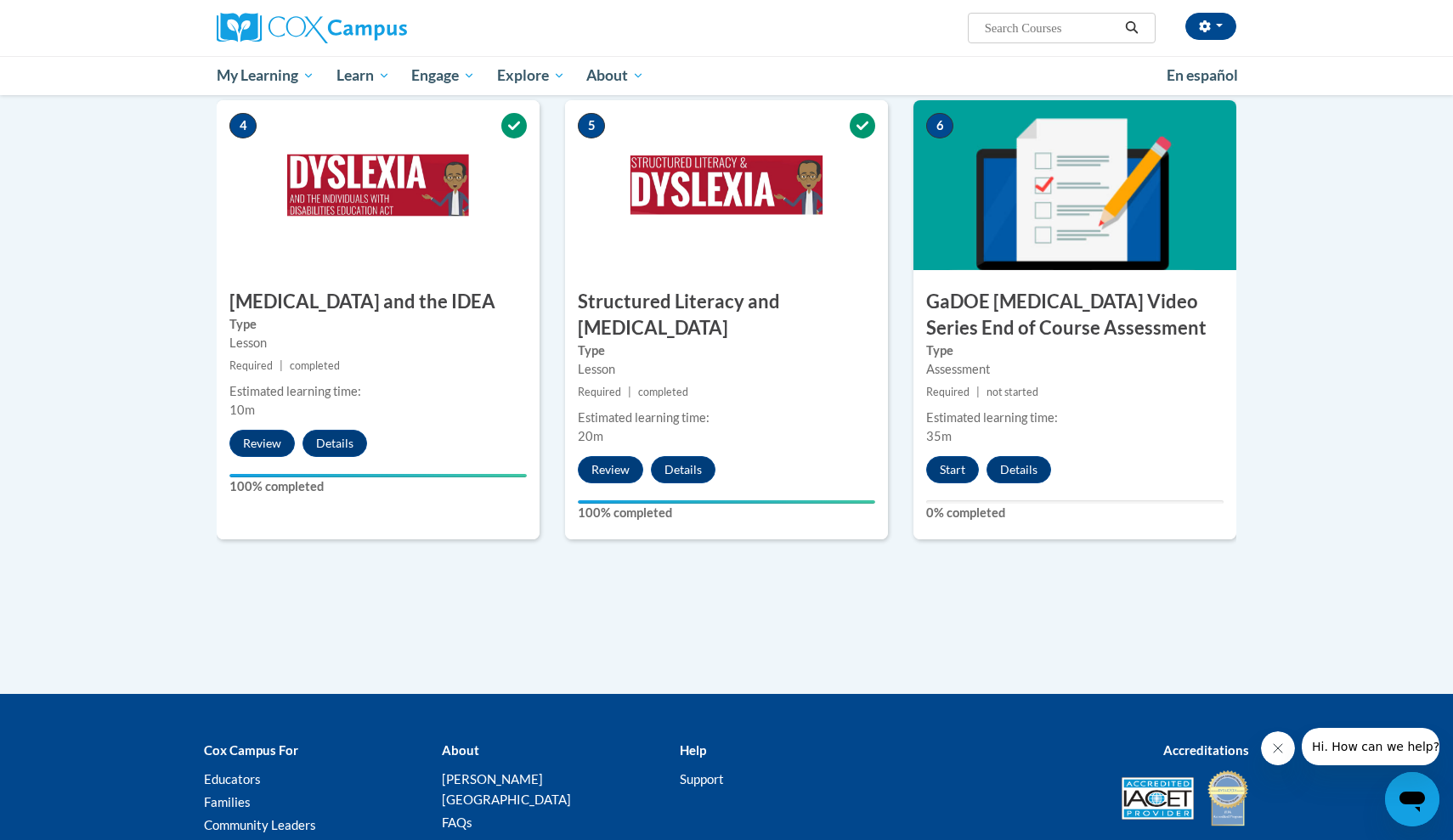
scroll to position [836, 0]
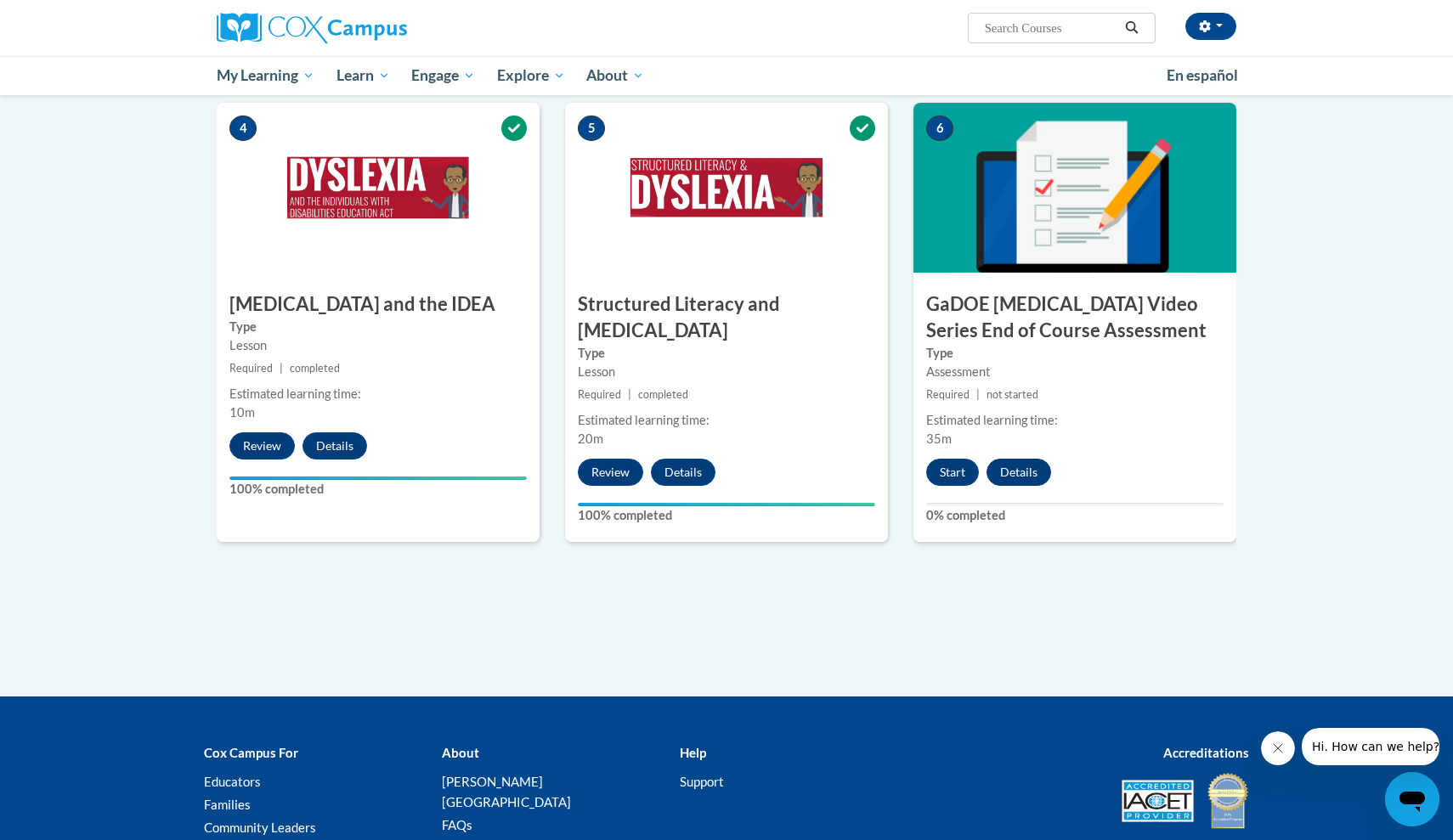
click at [1034, 459] on button "Details" at bounding box center [1019, 472] width 65 height 27
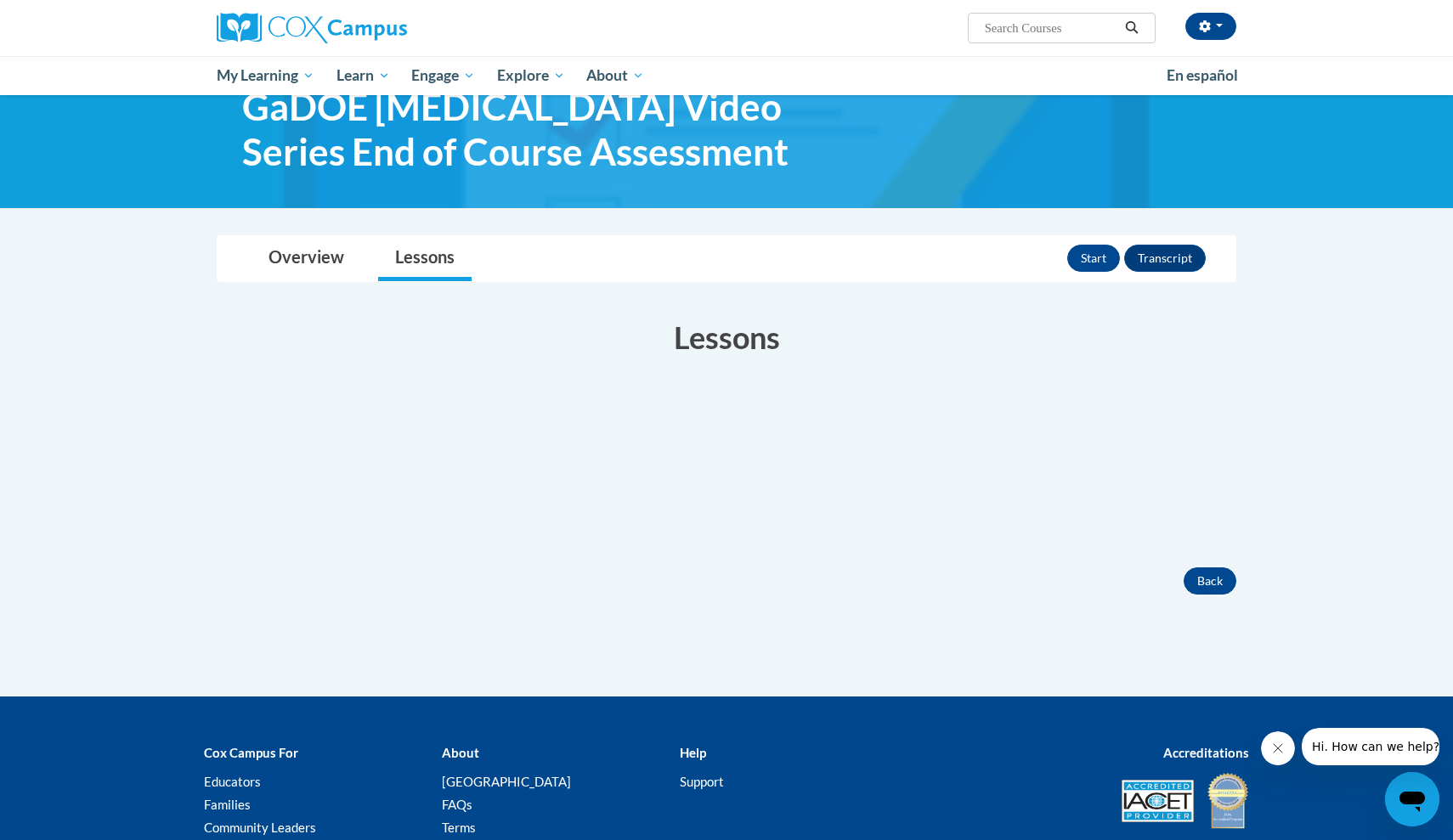
scroll to position [47, 0]
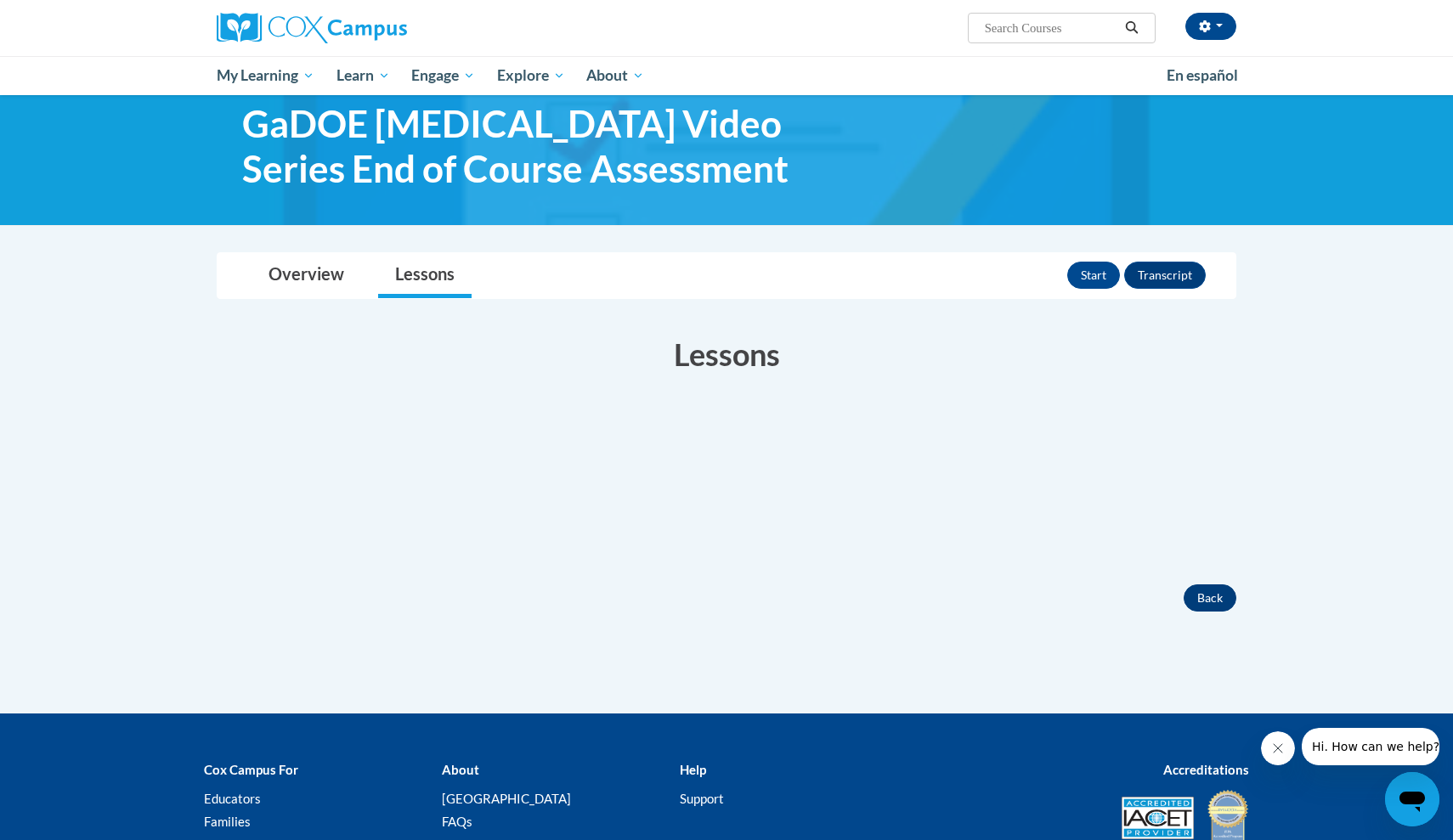
click at [1192, 596] on button "Back" at bounding box center [1210, 598] width 53 height 27
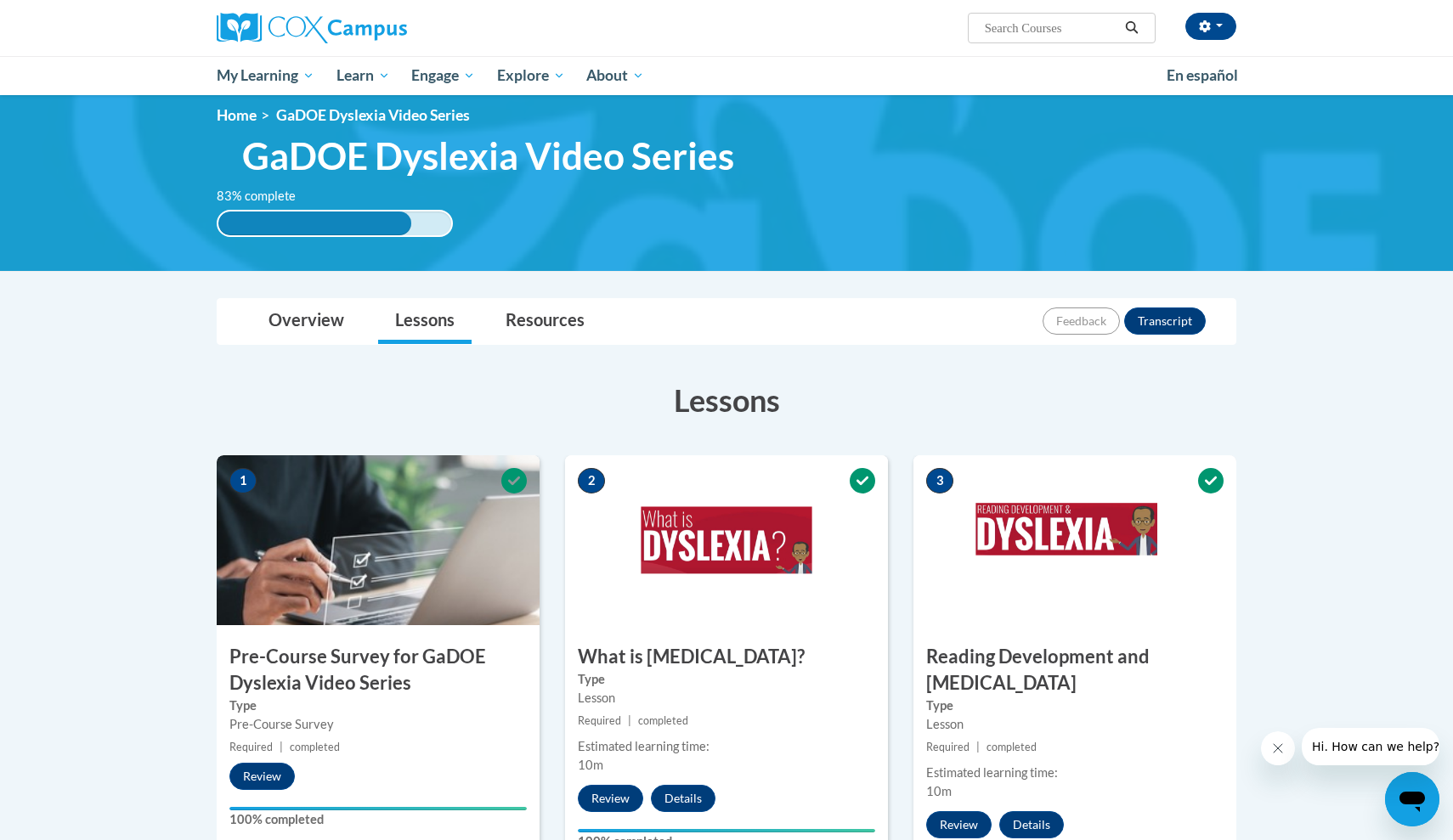
scroll to position [34, 0]
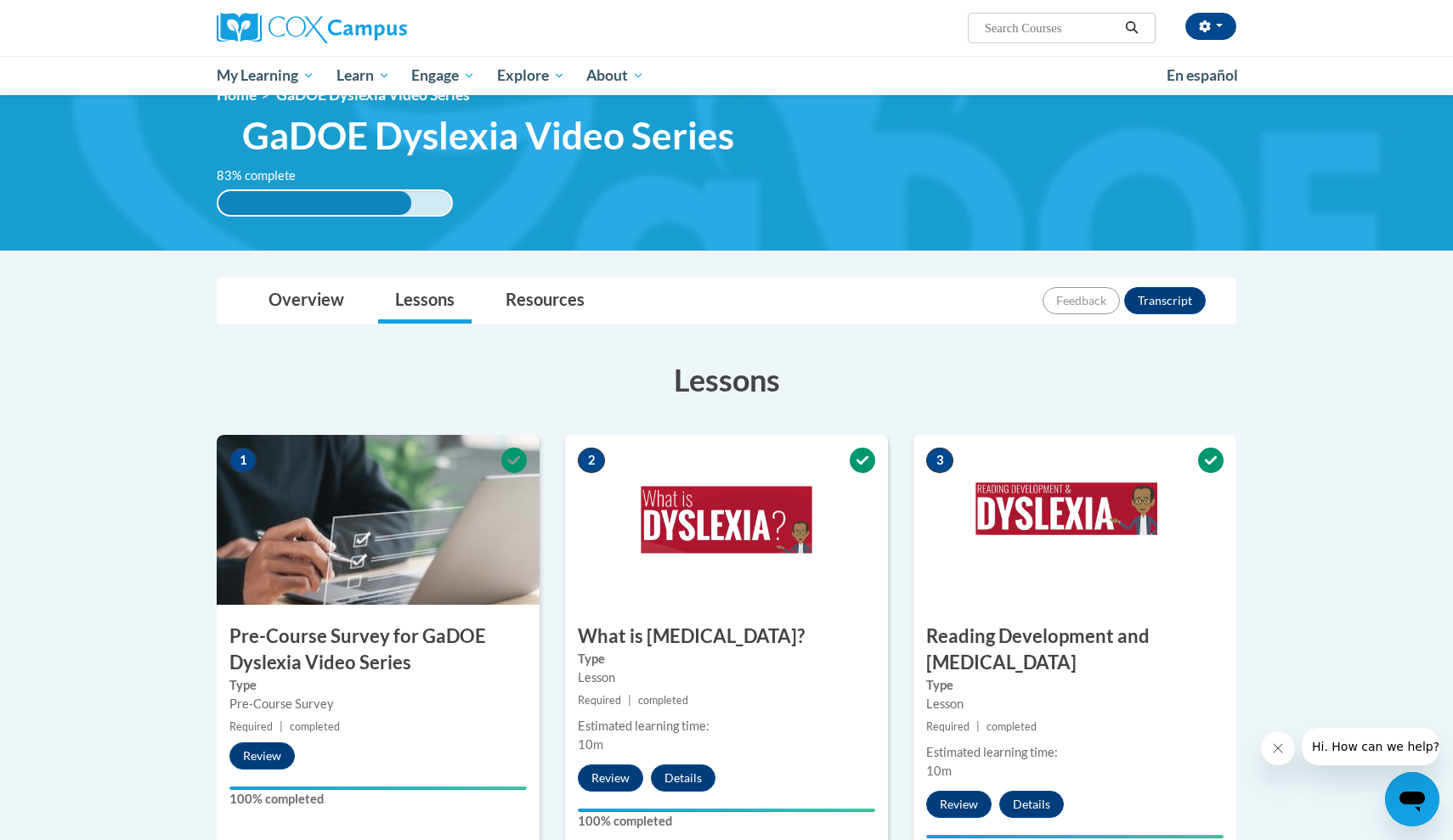
click at [1085, 27] on input "Search..." at bounding box center [1051, 28] width 136 height 20
type input "response to intervention"
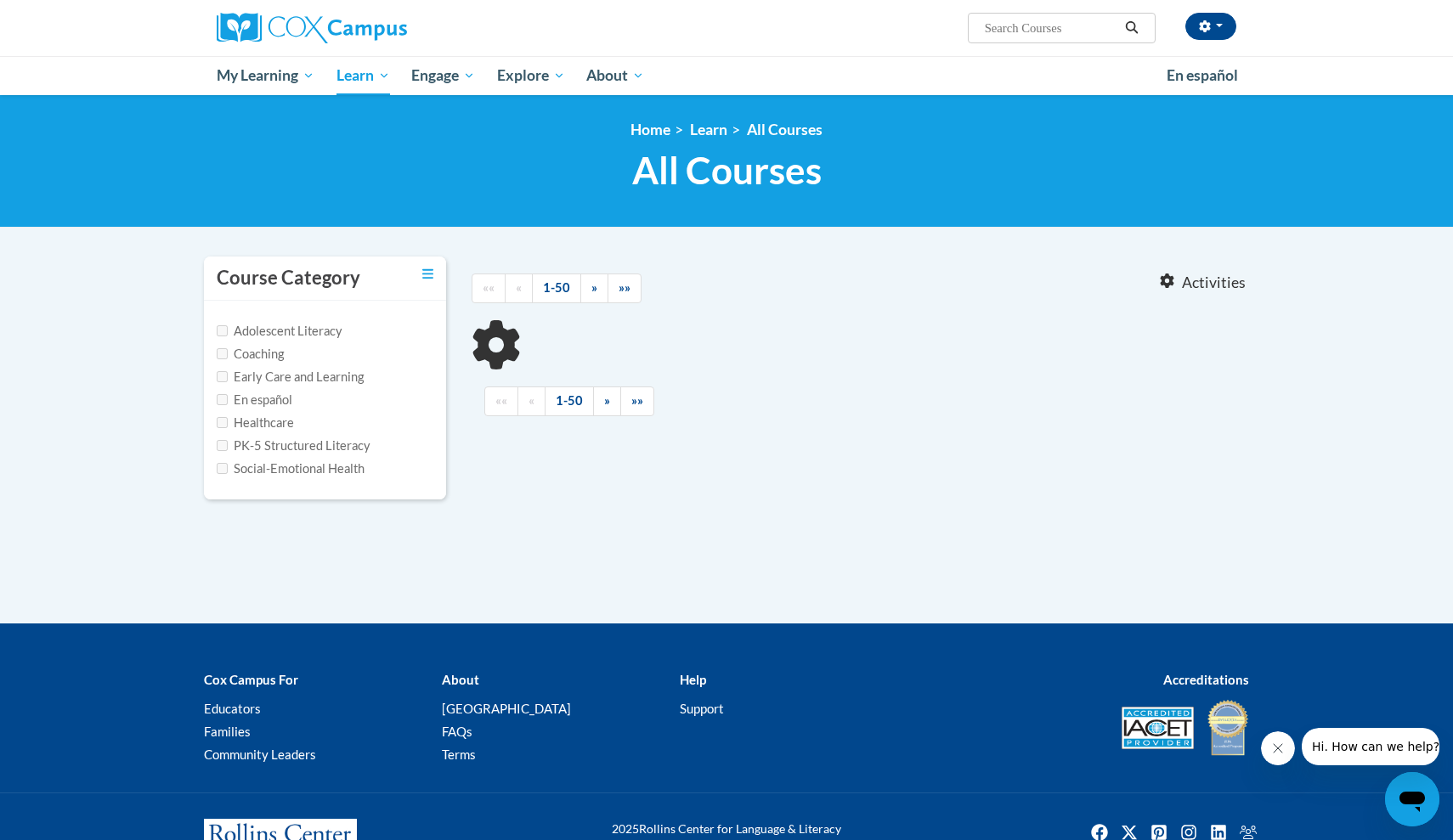
type input "response to intervention"
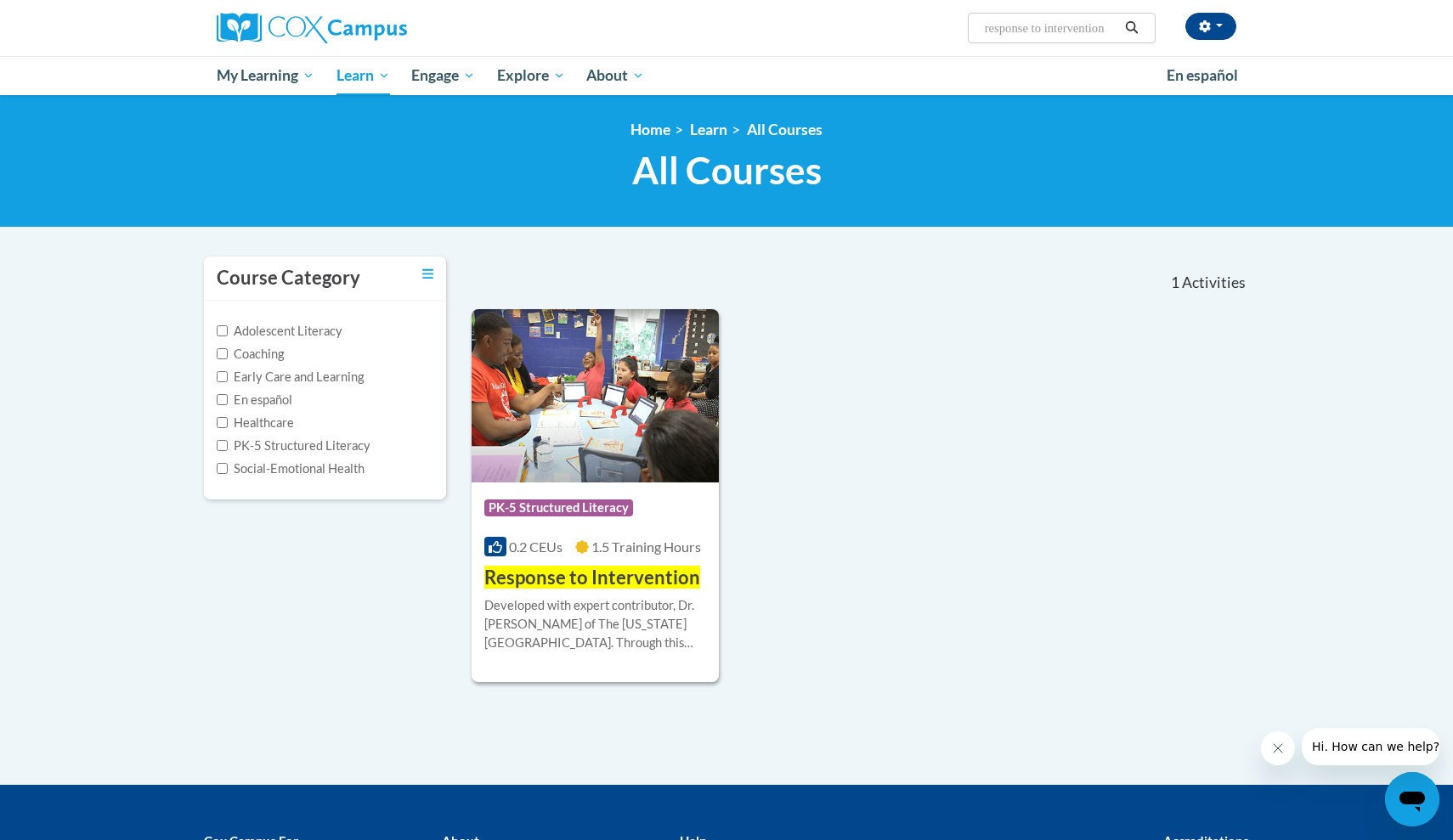
click at [599, 588] on h3 "Response to Intervention" at bounding box center [592, 578] width 216 height 27
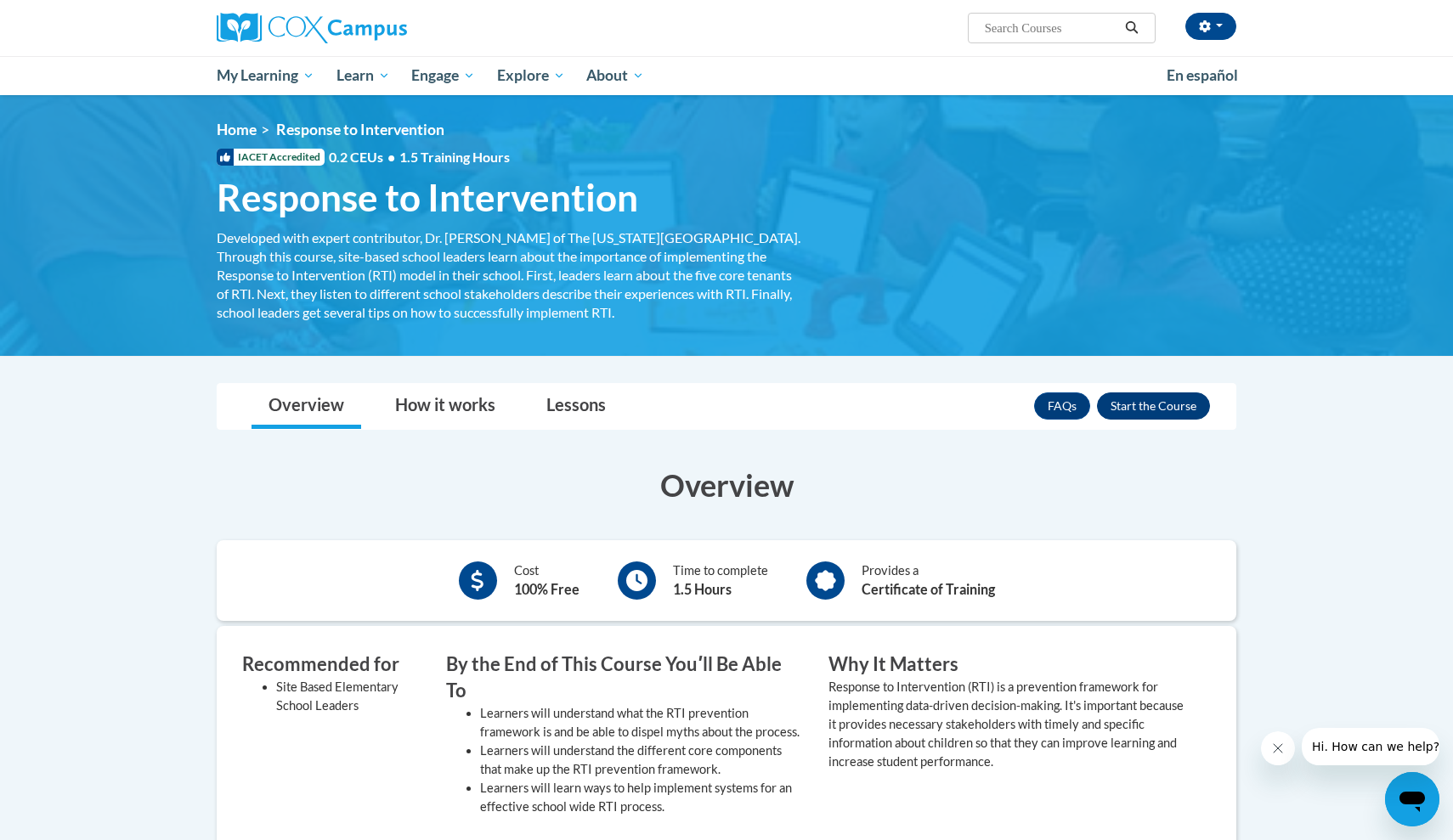
click at [1177, 413] on button "Enroll" at bounding box center [1153, 406] width 113 height 27
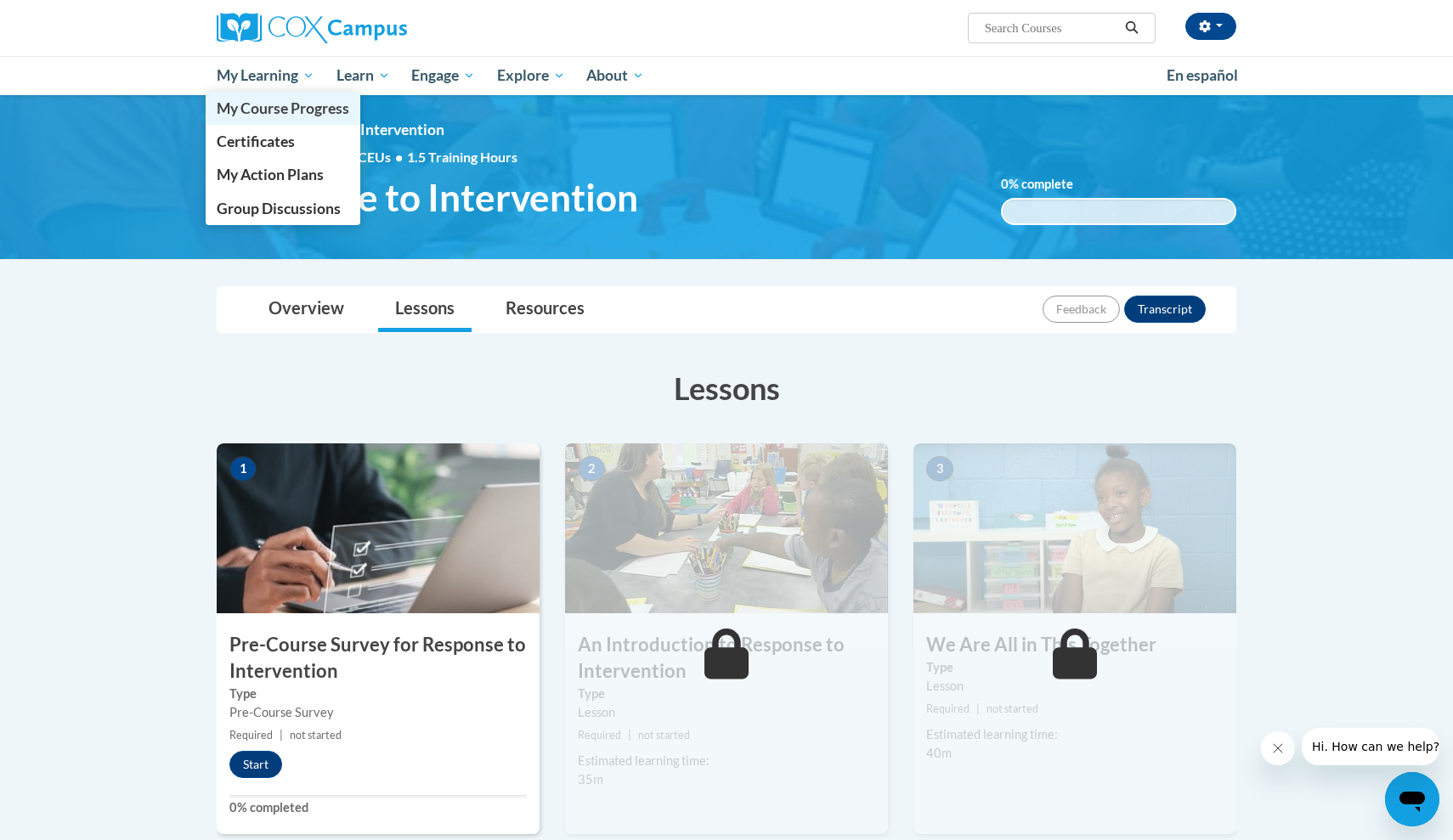
click at [301, 113] on span "My Course Progress" at bounding box center [283, 108] width 133 height 18
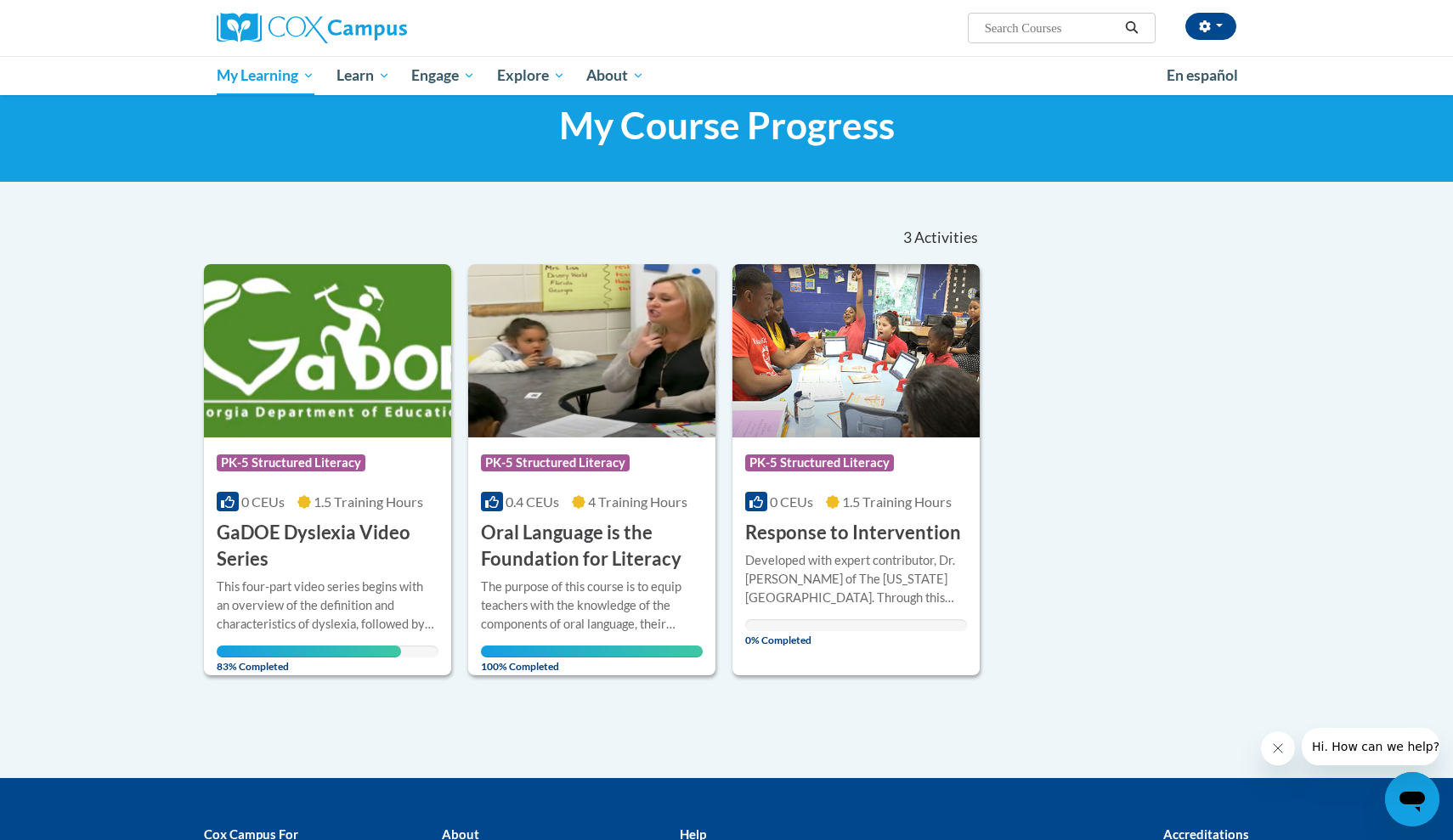
scroll to position [48, 0]
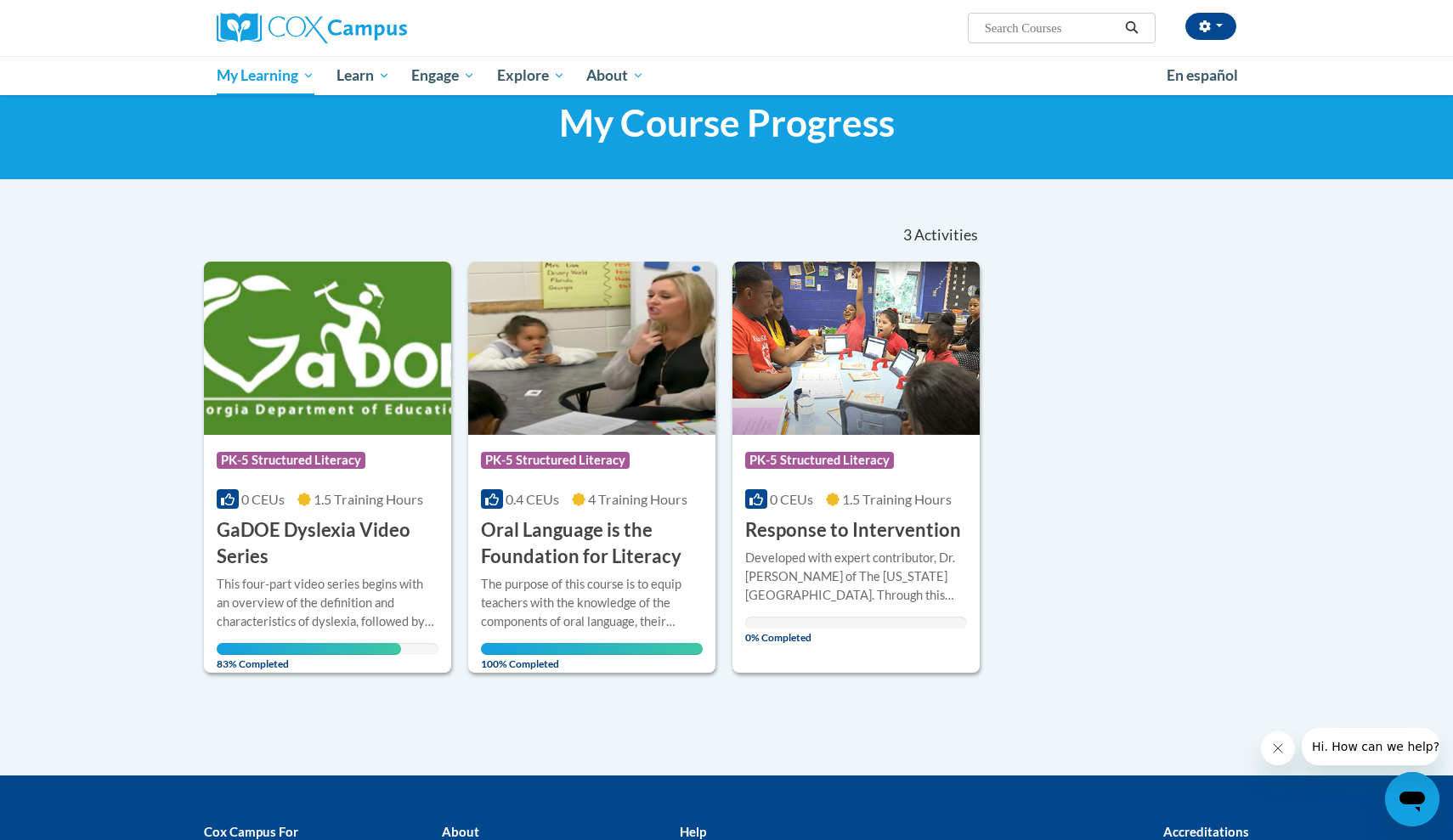
click at [829, 377] on img at bounding box center [855, 348] width 247 height 174
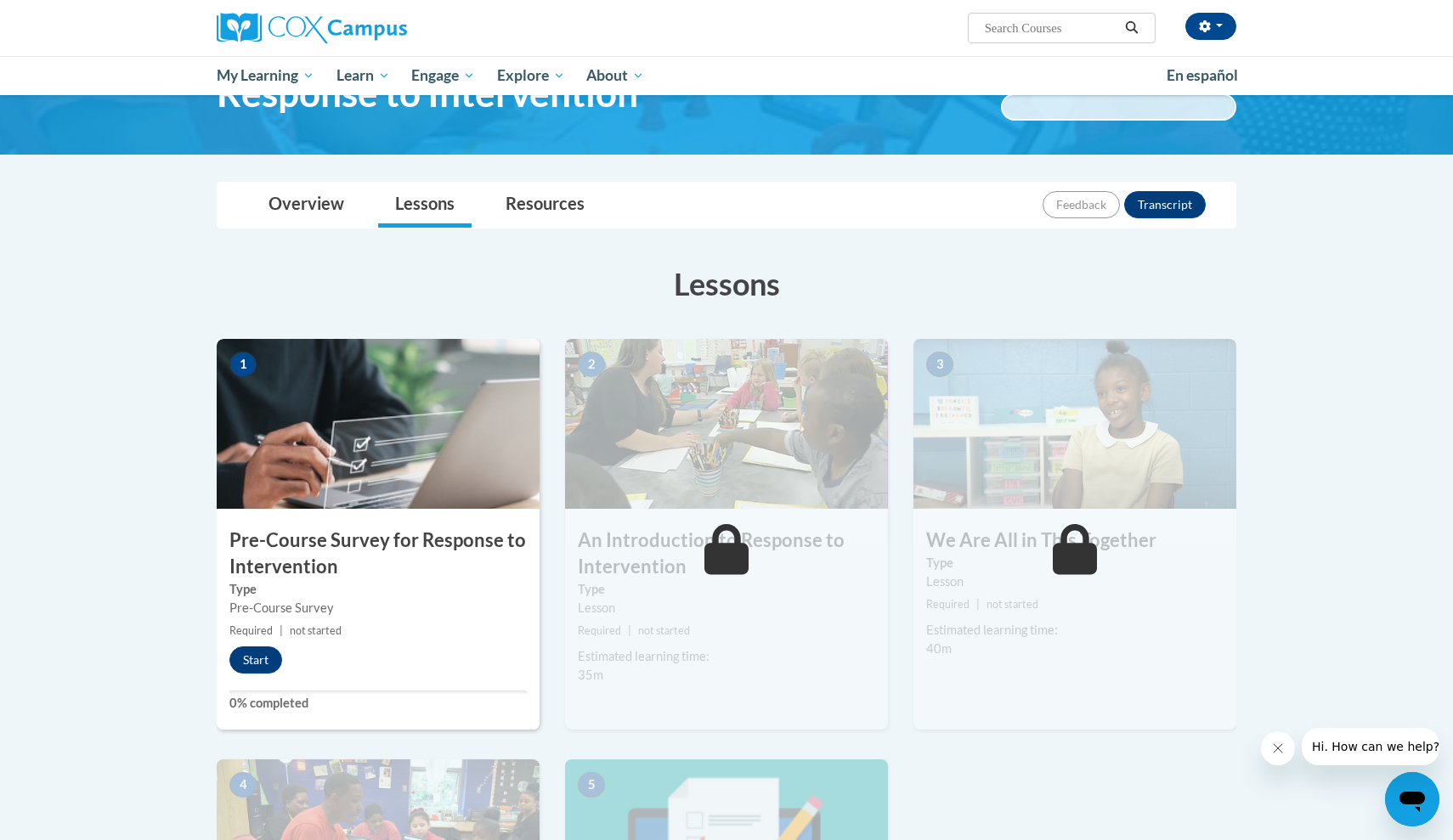
scroll to position [105, 0]
click at [245, 652] on button "Start" at bounding box center [255, 659] width 53 height 27
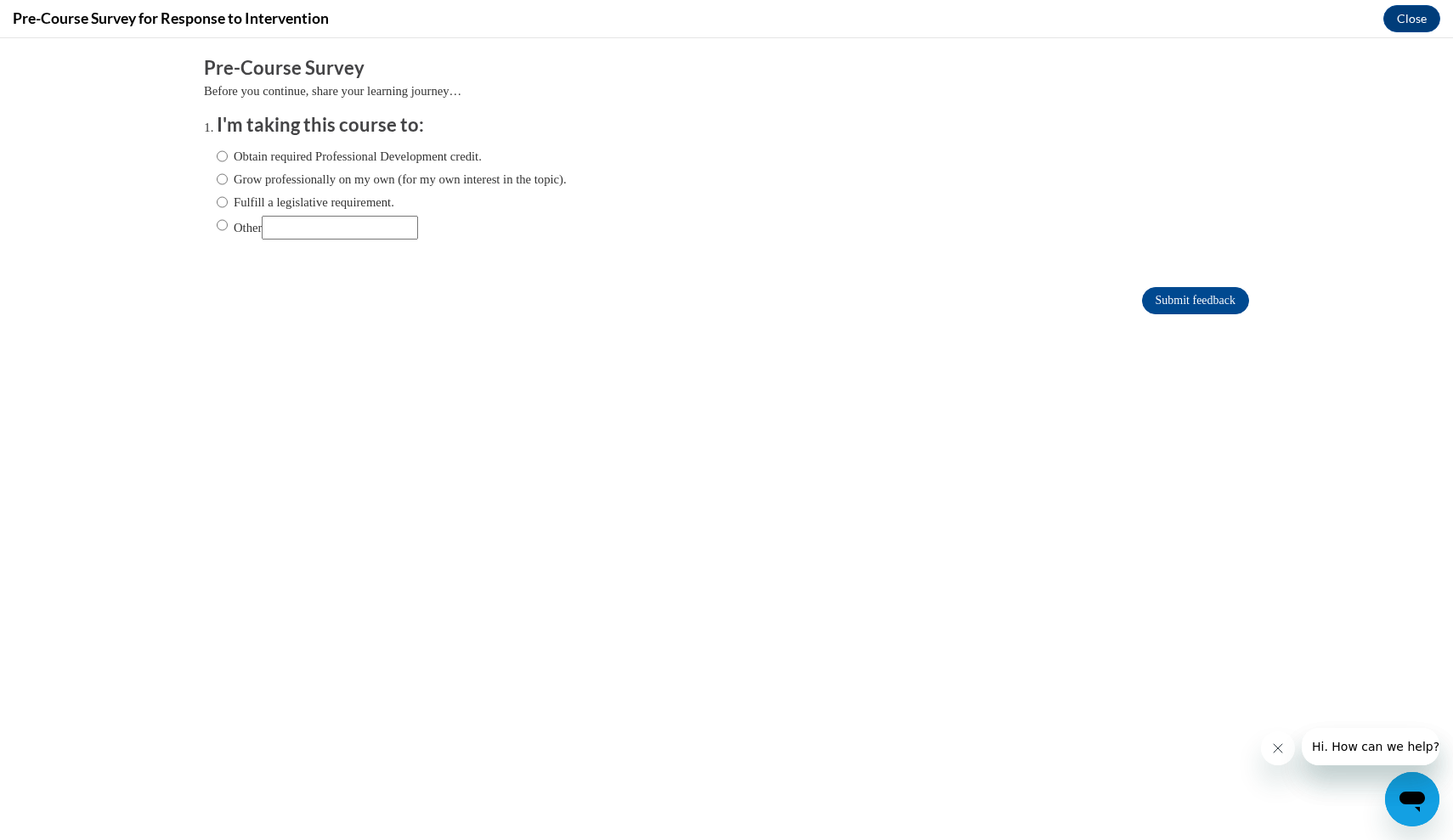
scroll to position [0, 0]
click at [283, 158] on label "Obtain required Professional Development credit." at bounding box center [349, 157] width 265 height 19
click at [228, 158] on input "Obtain required Professional Development credit." at bounding box center [222, 157] width 11 height 19
radio input "true"
click at [1158, 301] on input "Submit feedback" at bounding box center [1195, 301] width 107 height 27
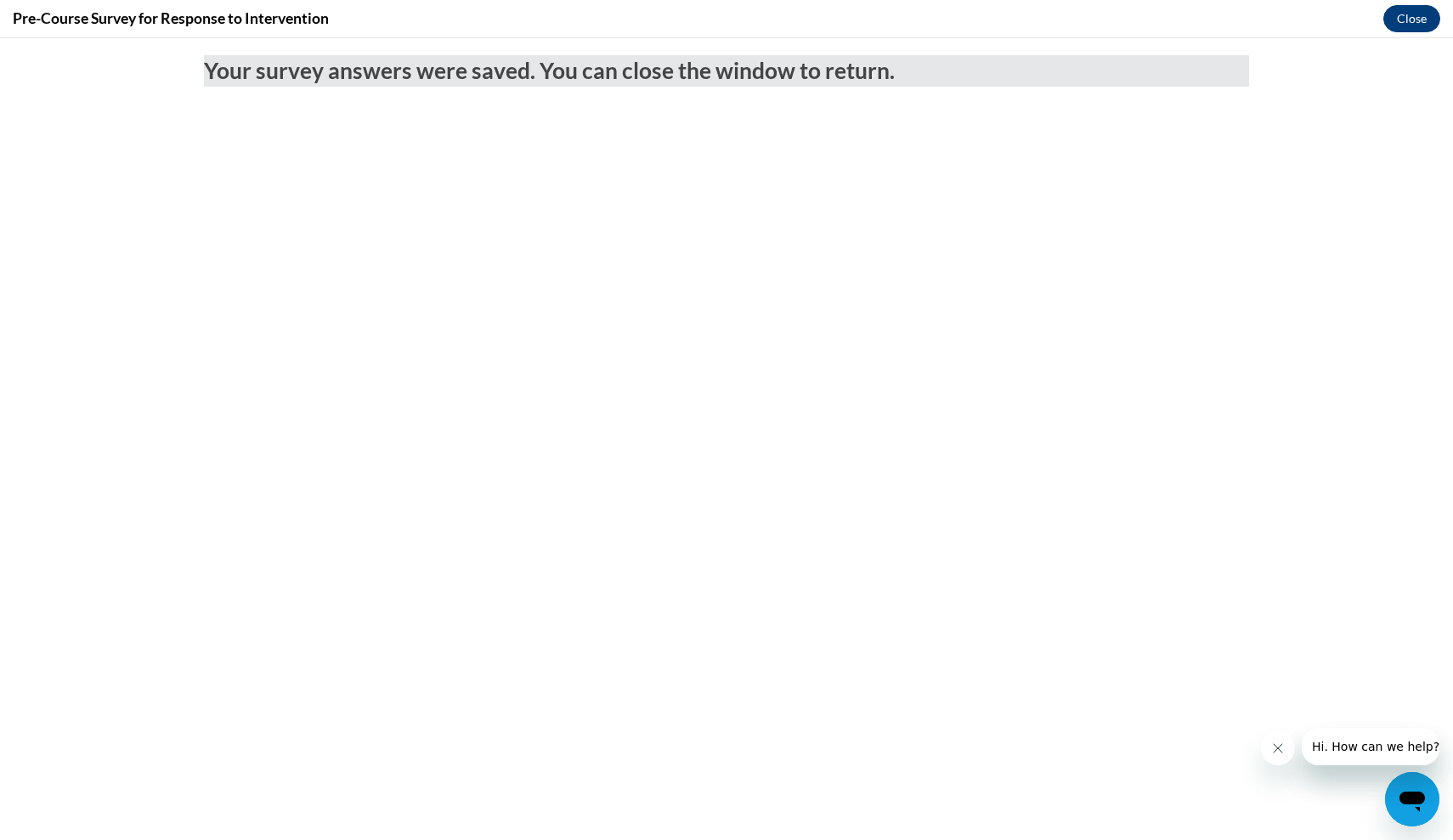
click at [1410, 22] on button "Close" at bounding box center [1412, 18] width 57 height 27
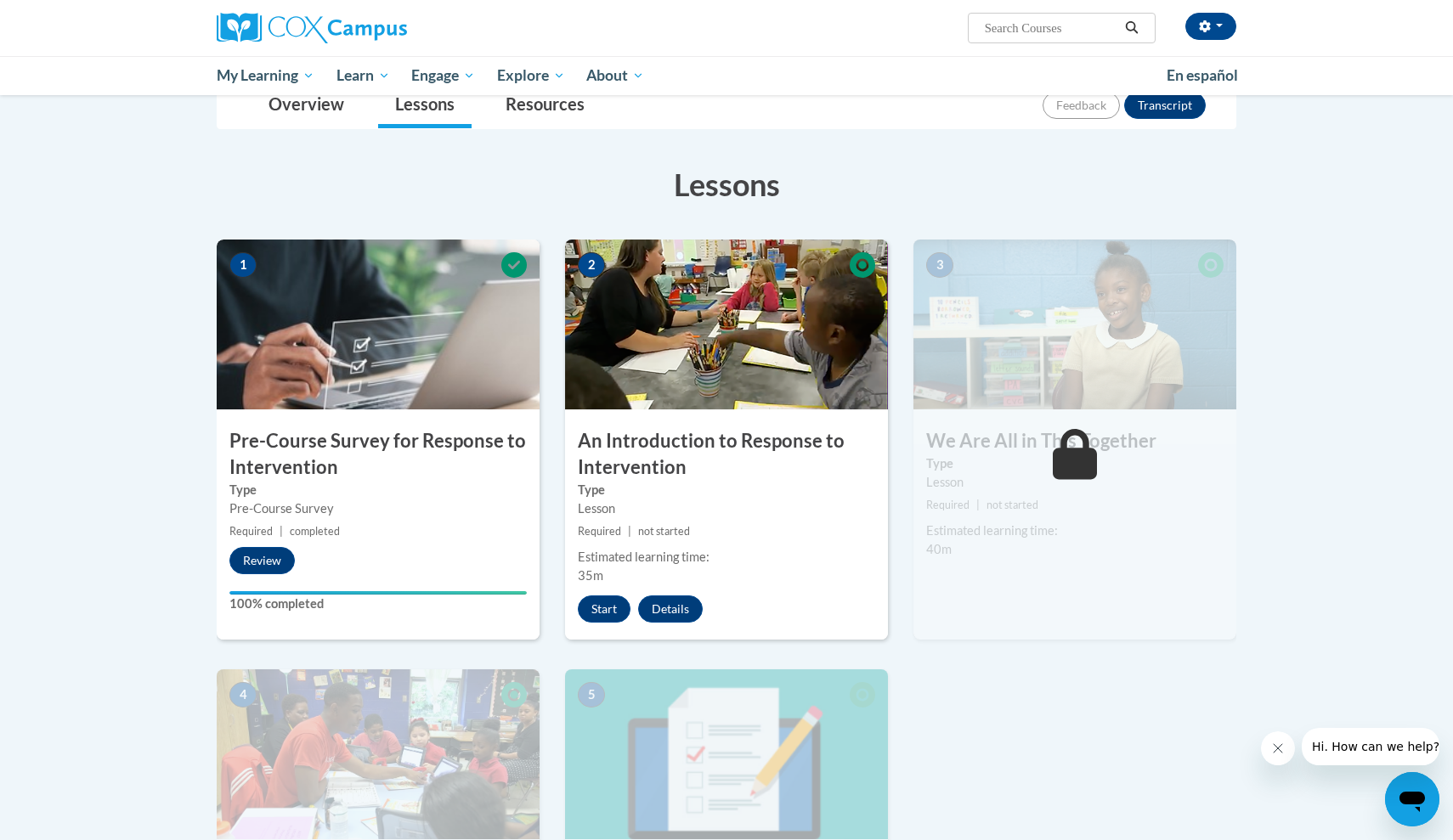
scroll to position [212, 0]
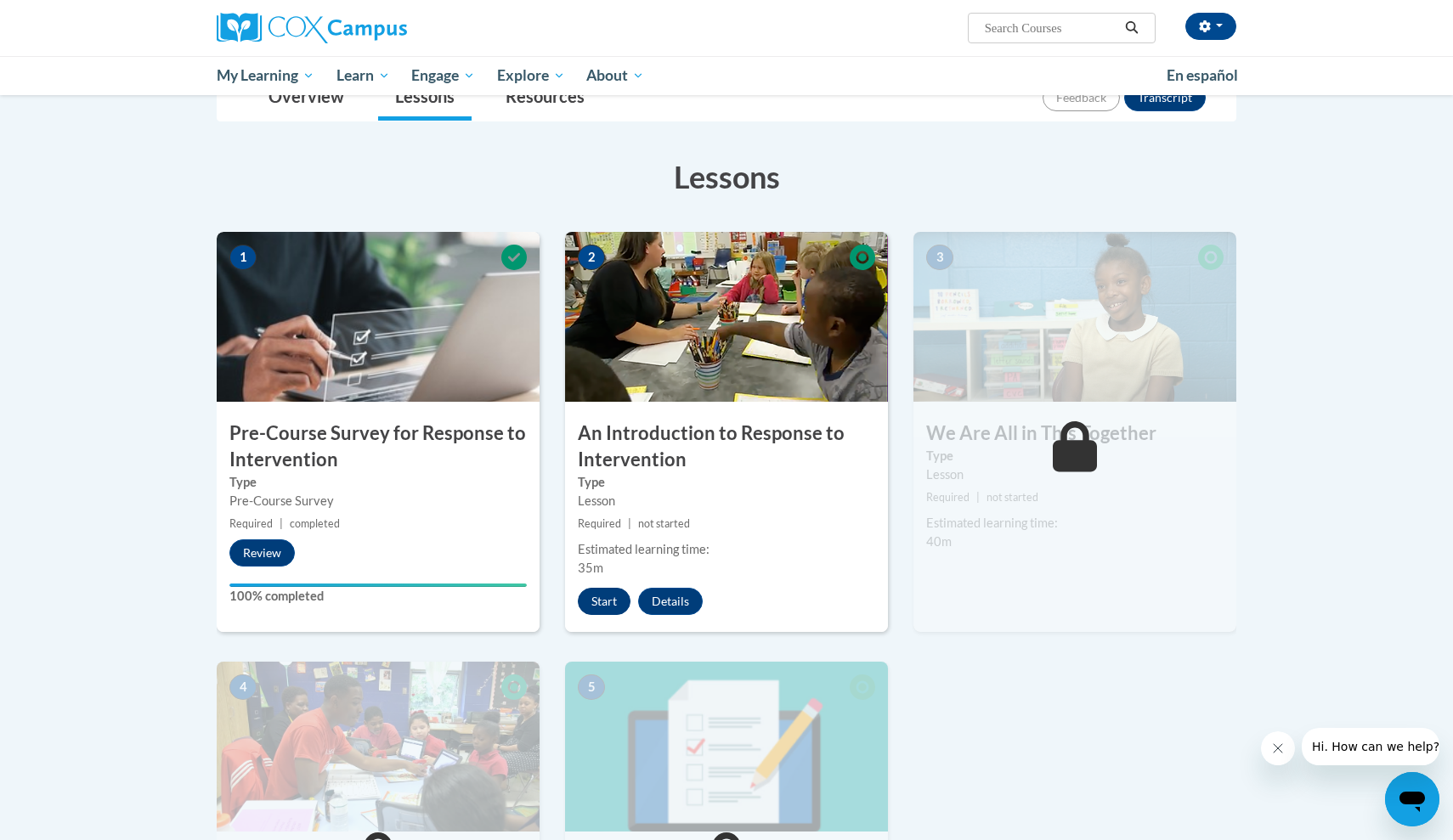
click at [599, 599] on button "Start" at bounding box center [603, 601] width 53 height 27
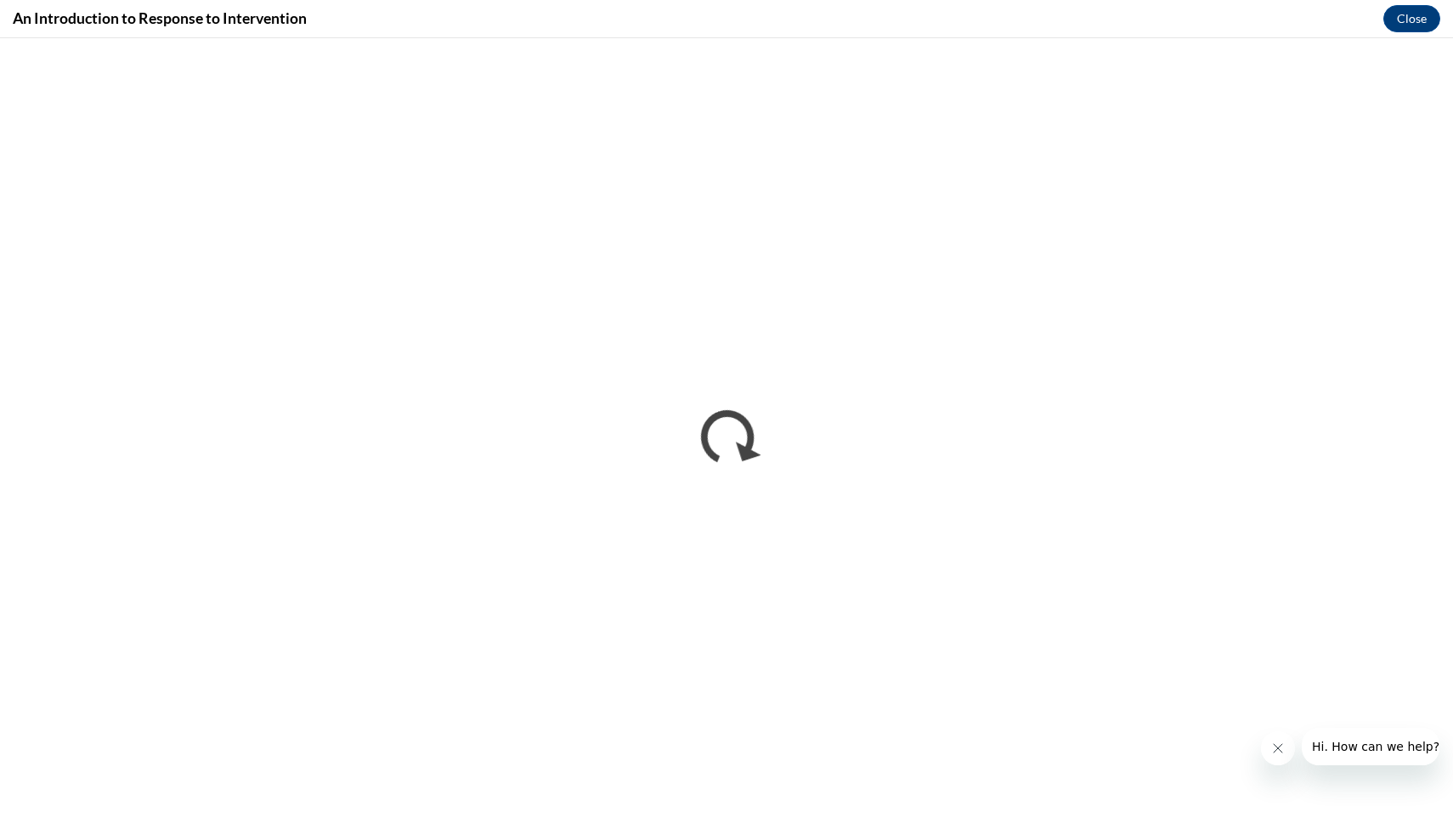
scroll to position [0, 0]
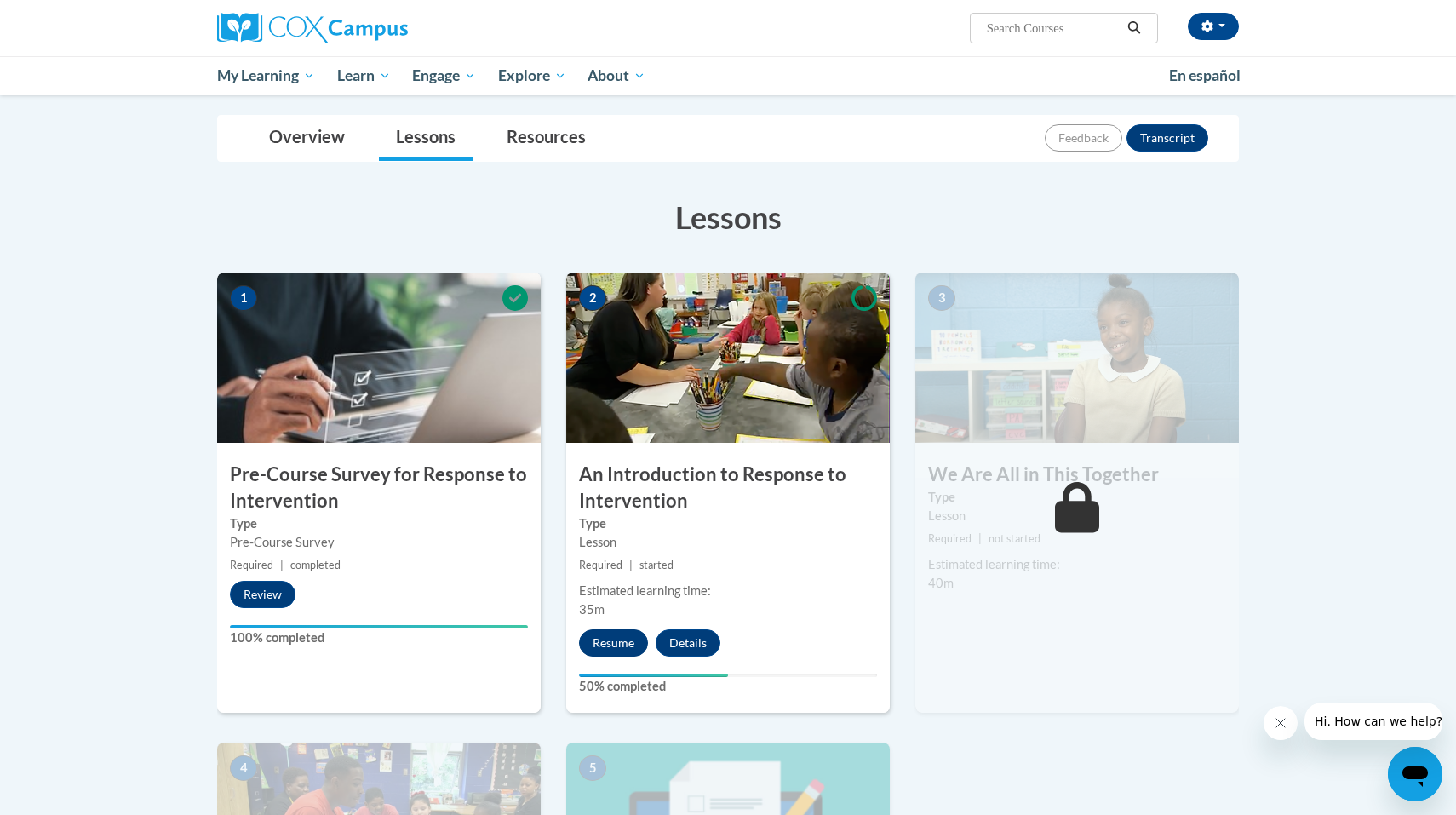
click at [596, 647] on button "Resume" at bounding box center [613, 643] width 69 height 27
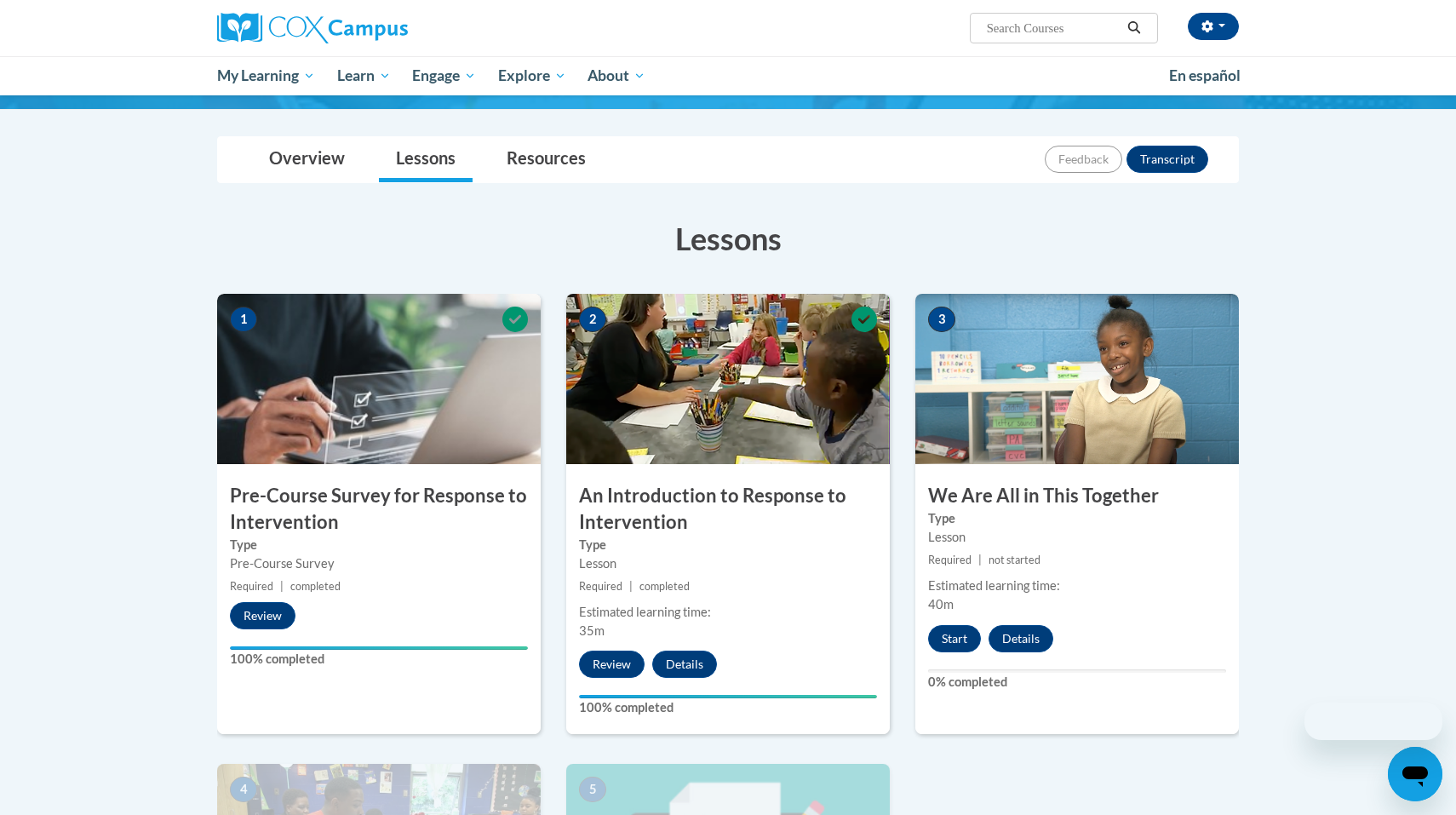
scroll to position [151, 0]
click at [957, 640] on button "Start" at bounding box center [954, 638] width 53 height 27
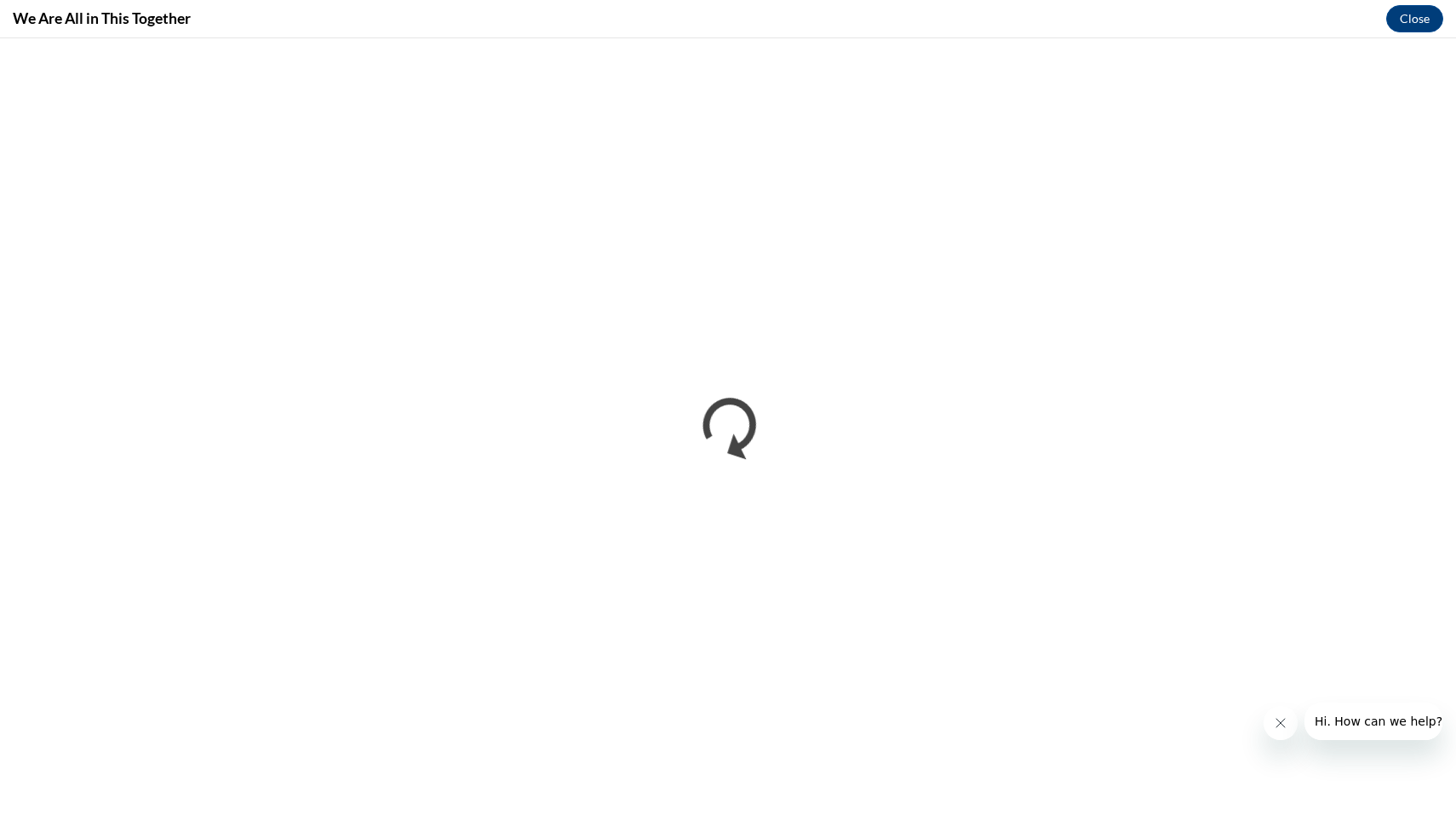
scroll to position [0, 0]
